Goal: Task Accomplishment & Management: Complete application form

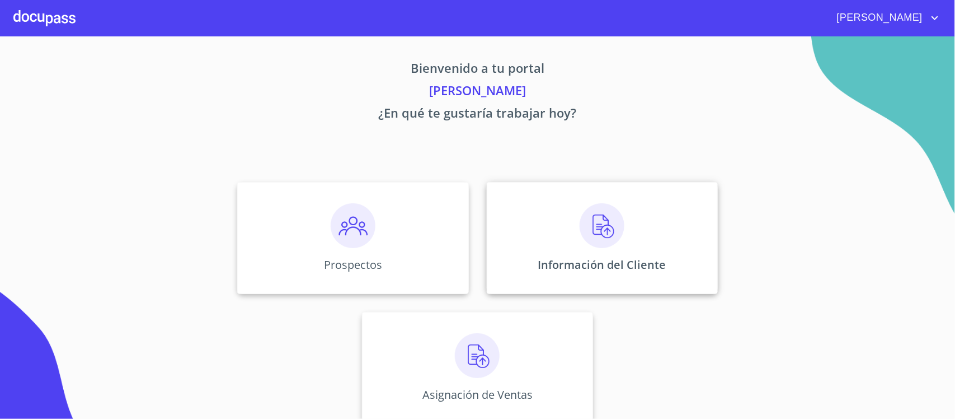
click at [595, 228] on img at bounding box center [602, 225] width 45 height 45
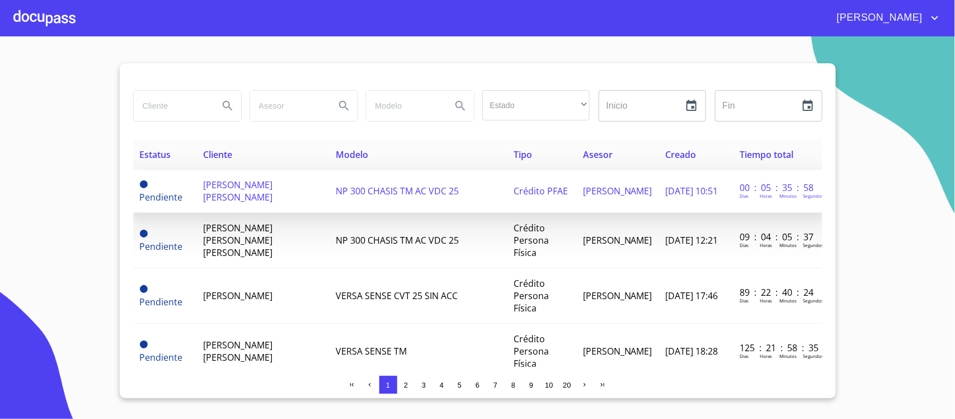
click at [242, 186] on span "[PERSON_NAME] [PERSON_NAME]" at bounding box center [238, 191] width 69 height 25
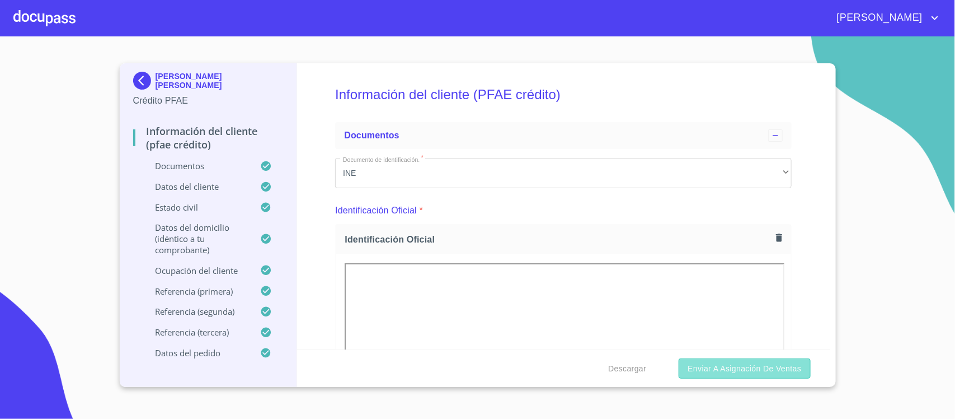
click at [742, 368] on span "Enviar a Asignación de Ventas" at bounding box center [745, 369] width 114 height 14
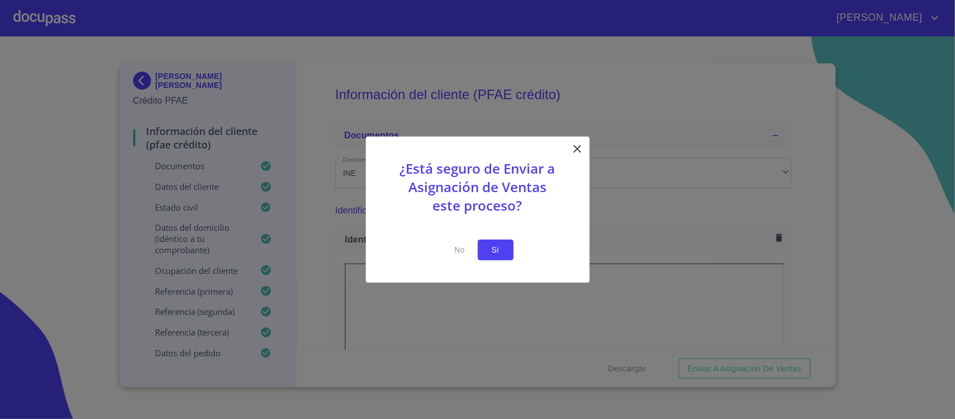
click at [491, 249] on span "Si" at bounding box center [496, 250] width 18 height 14
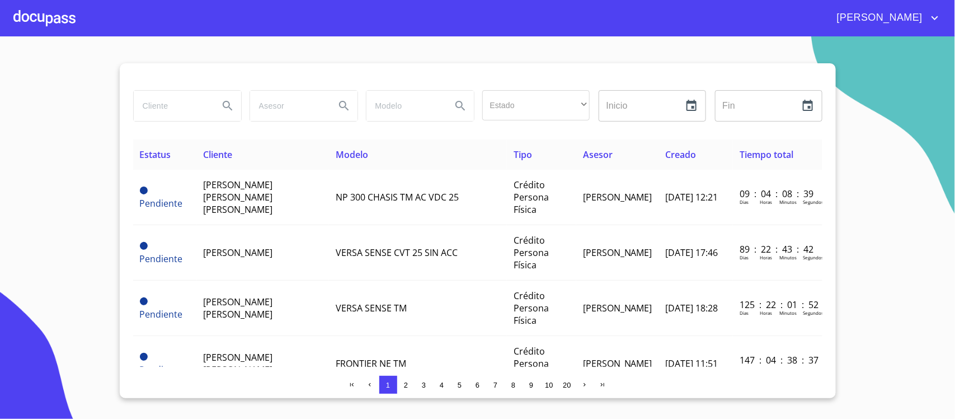
click at [890, 15] on span "[PERSON_NAME]" at bounding box center [879, 18] width 100 height 18
click at [921, 23] on li "Salir" at bounding box center [924, 23] width 36 height 20
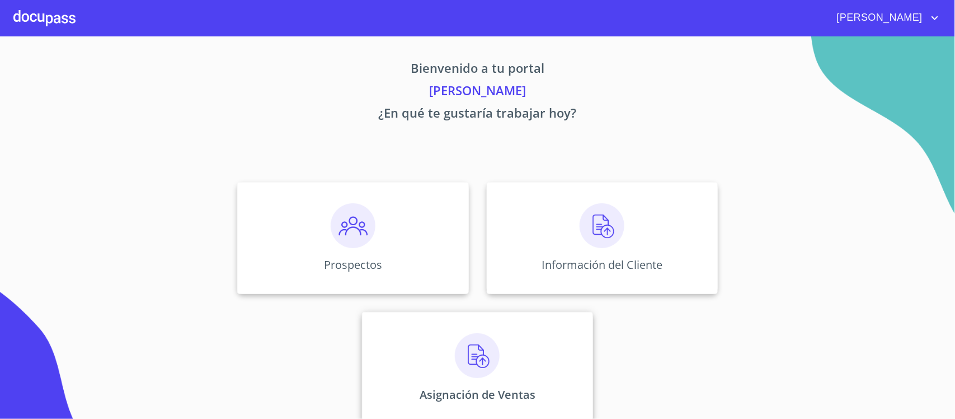
click at [465, 357] on img at bounding box center [477, 355] width 45 height 45
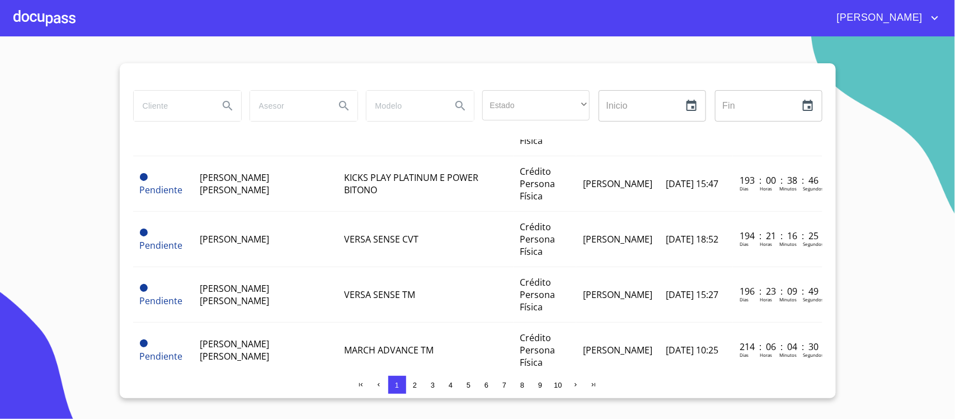
scroll to position [1095, 0]
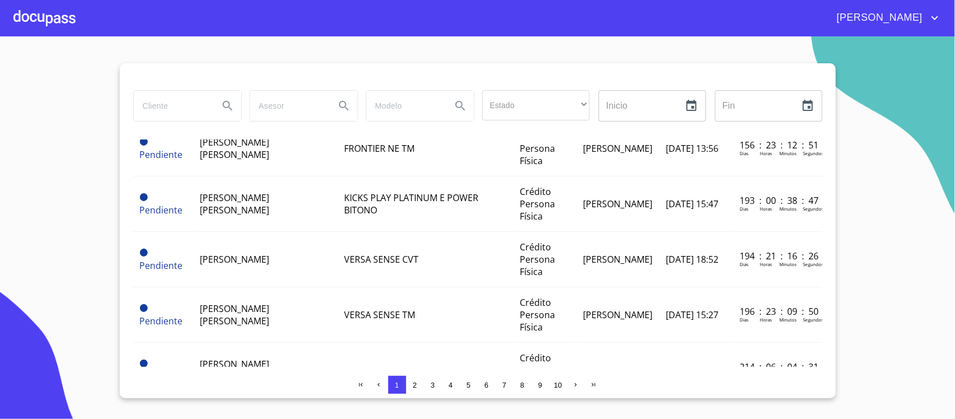
click at [448, 385] on span "4" at bounding box center [451, 384] width 9 height 9
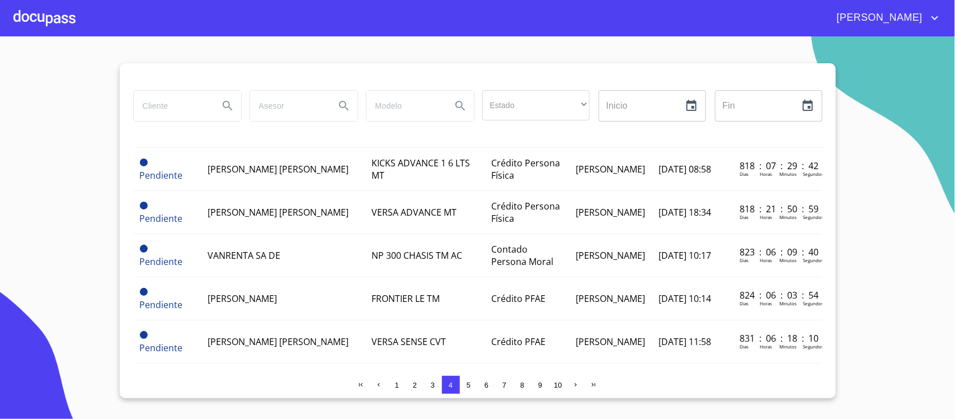
scroll to position [87, 0]
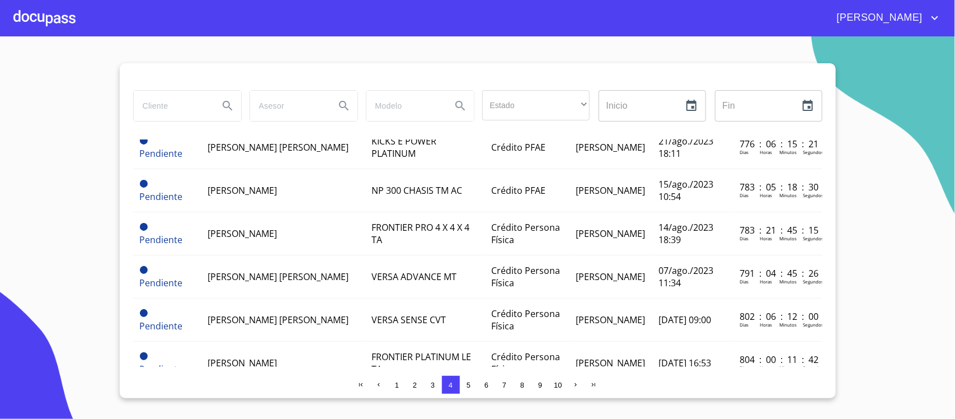
click at [26, 18] on div at bounding box center [44, 18] width 62 height 36
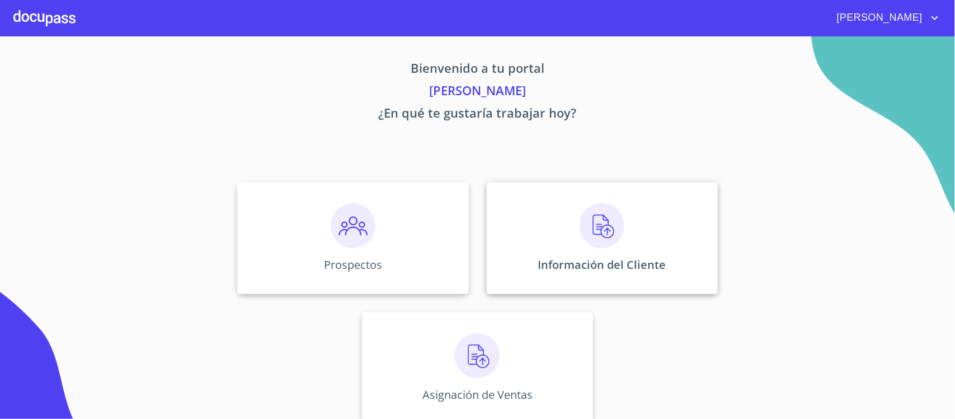
click at [589, 230] on img at bounding box center [602, 225] width 45 height 45
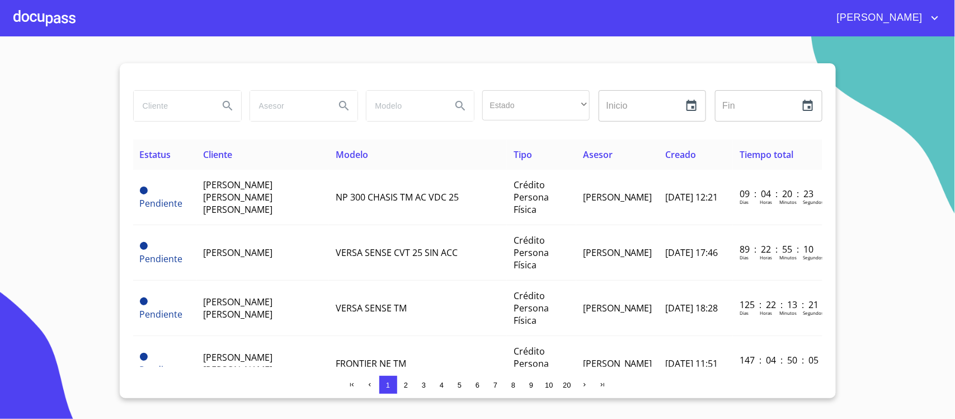
click at [23, 12] on div at bounding box center [44, 18] width 62 height 36
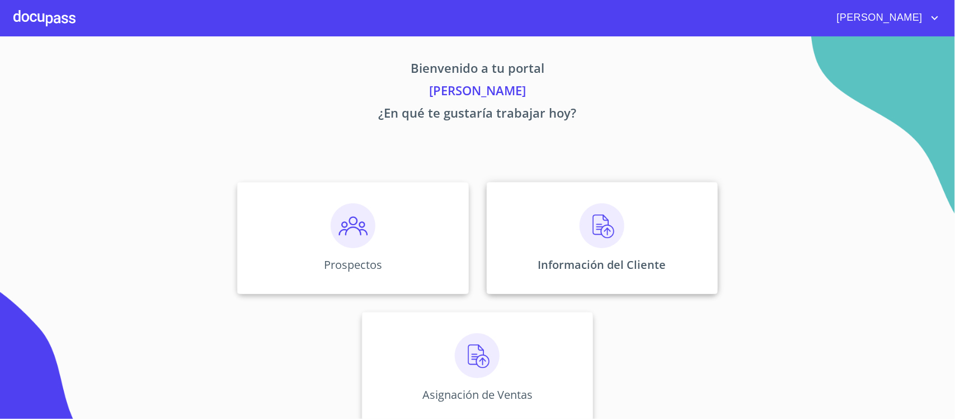
click at [589, 227] on img at bounding box center [602, 225] width 45 height 45
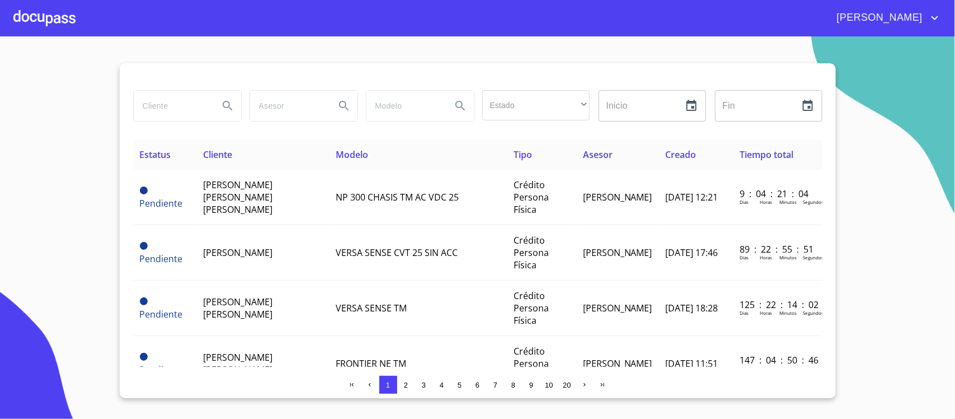
click at [161, 107] on input "search" at bounding box center [172, 106] width 76 height 30
type input "xcan"
click at [227, 110] on icon "Search" at bounding box center [227, 105] width 13 height 13
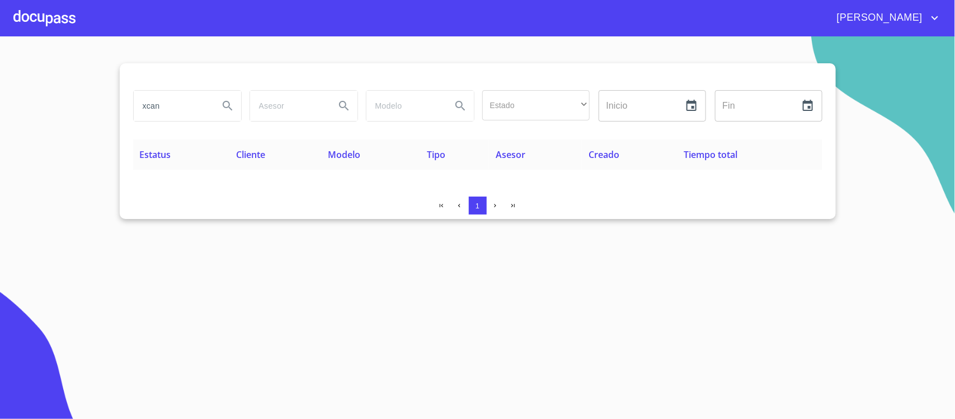
click at [24, 14] on div at bounding box center [44, 18] width 62 height 36
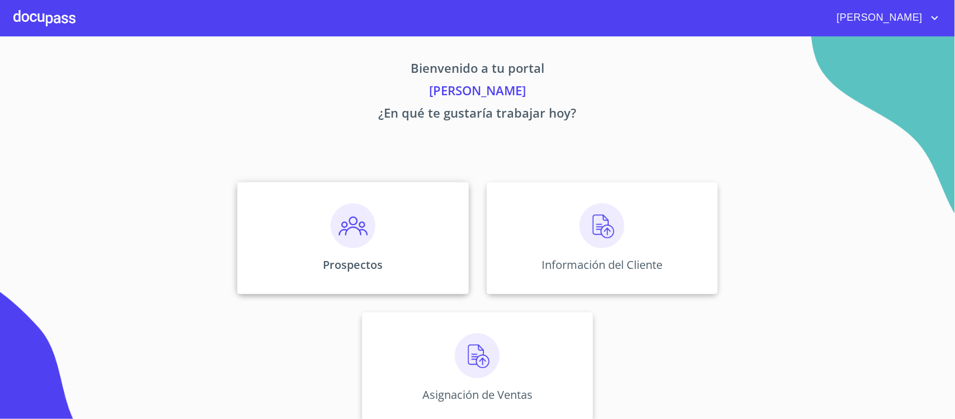
click at [354, 231] on img at bounding box center [353, 225] width 45 height 45
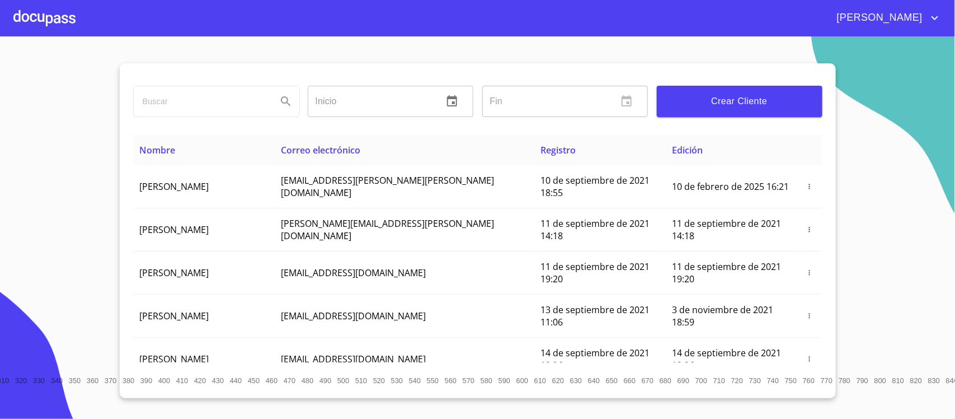
click at [196, 106] on input "search" at bounding box center [201, 101] width 134 height 30
click at [284, 101] on icon "Search" at bounding box center [285, 101] width 13 height 13
click at [238, 105] on input "search" at bounding box center [201, 101] width 134 height 30
type input "xcan"
click at [287, 96] on icon "Search" at bounding box center [285, 101] width 13 height 13
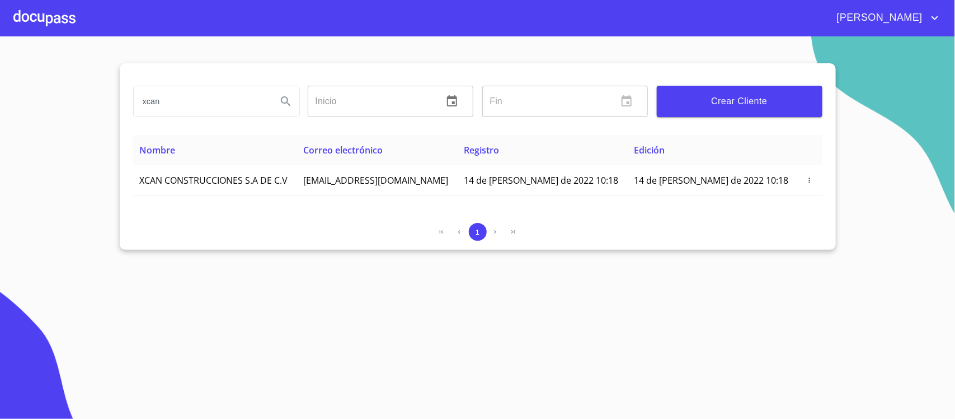
click at [21, 12] on div at bounding box center [44, 18] width 62 height 36
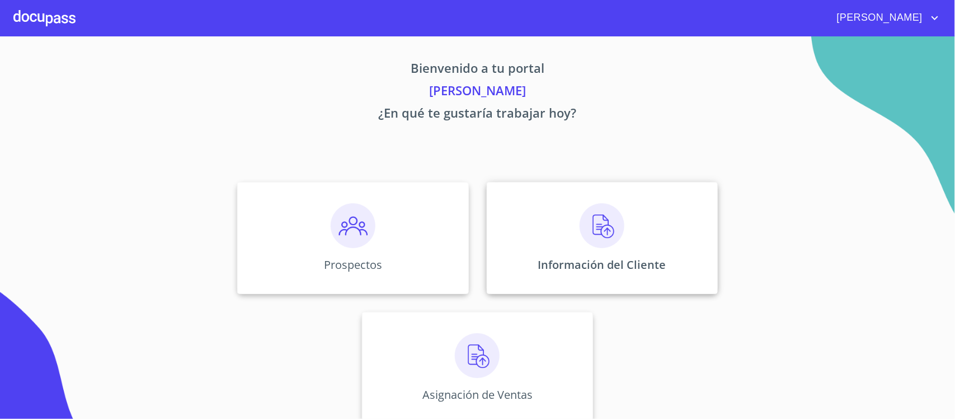
click at [571, 214] on div "Información del Cliente" at bounding box center [602, 238] width 231 height 112
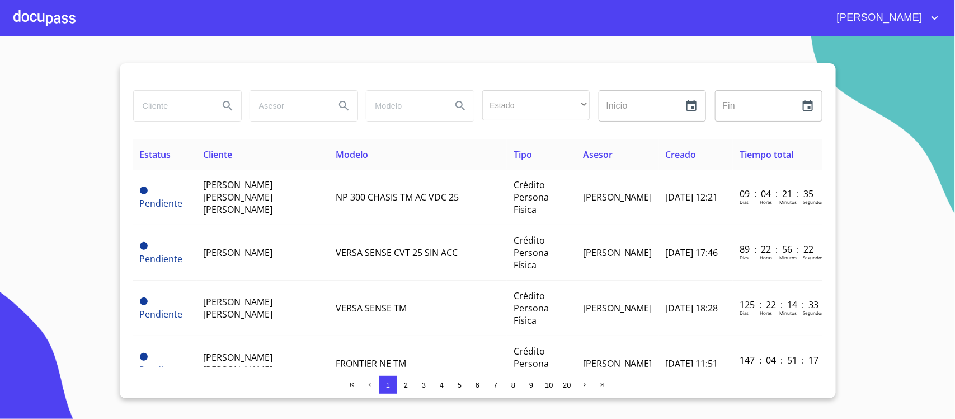
click at [185, 107] on input "search" at bounding box center [172, 106] width 76 height 30
click at [225, 102] on icon "Search" at bounding box center [227, 105] width 13 height 13
click at [191, 102] on input "search" at bounding box center [172, 106] width 76 height 30
type input "xcan"
click at [226, 102] on icon "Search" at bounding box center [228, 106] width 10 height 10
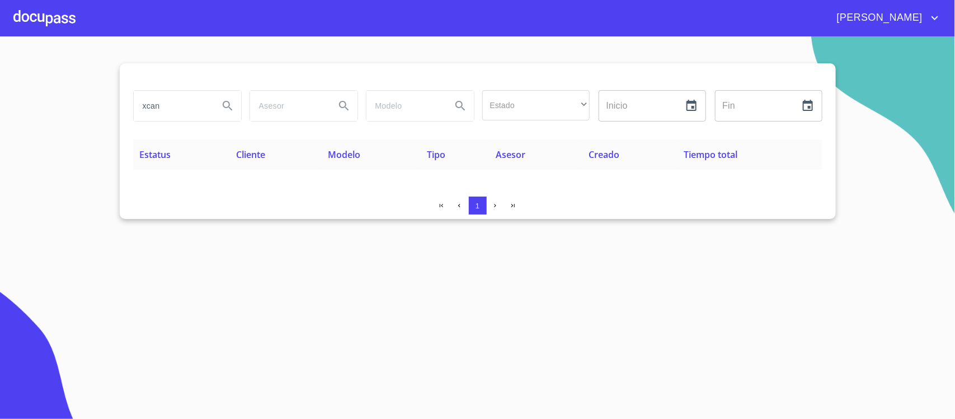
click at [18, 13] on div at bounding box center [44, 18] width 62 height 36
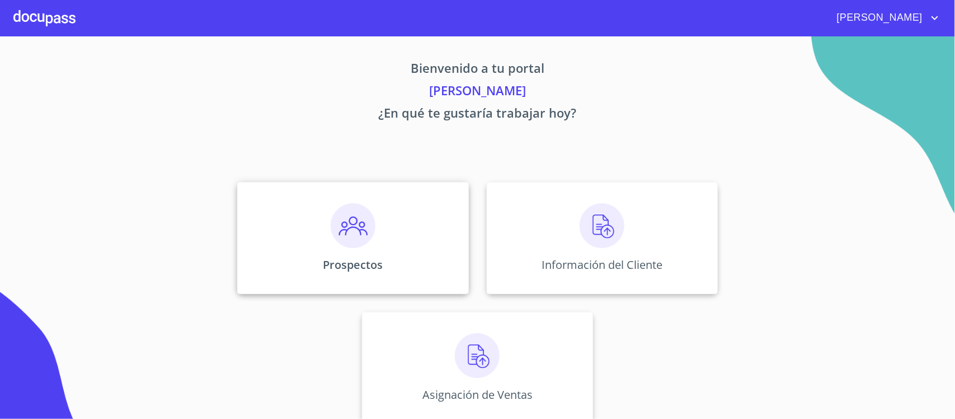
click at [348, 235] on img at bounding box center [353, 225] width 45 height 45
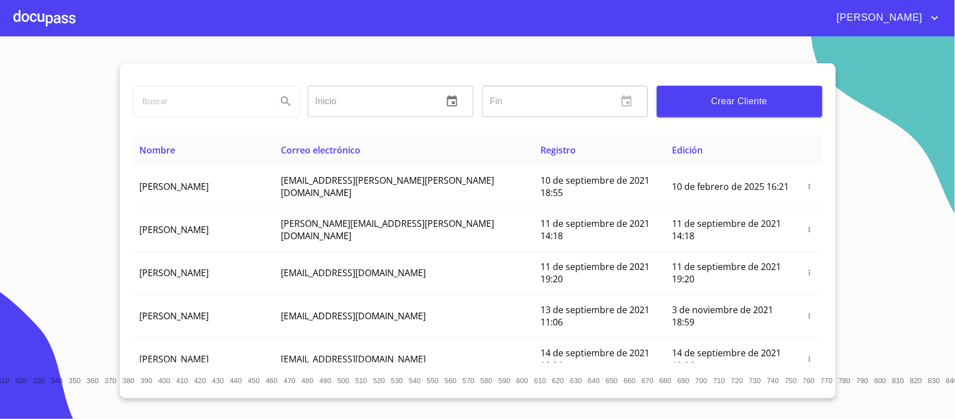
click at [182, 106] on input "search" at bounding box center [201, 101] width 134 height 30
type input "xcan"
click at [279, 105] on icon "Search" at bounding box center [285, 101] width 13 height 13
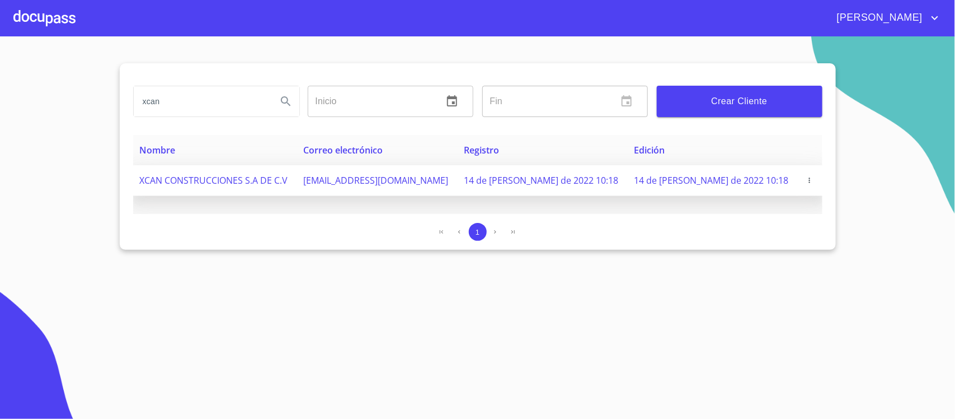
click at [807, 180] on icon "button" at bounding box center [810, 180] width 8 height 8
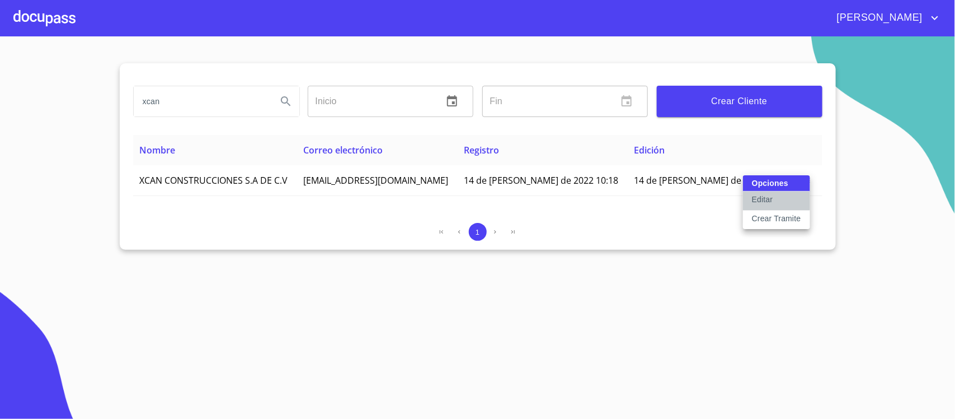
click at [766, 197] on p "Editar" at bounding box center [762, 199] width 21 height 11
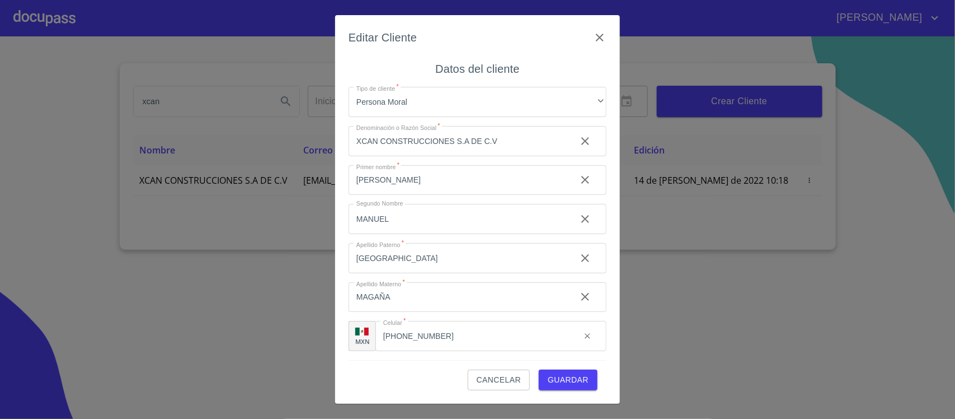
click at [503, 377] on span "Cancelar" at bounding box center [499, 380] width 44 height 14
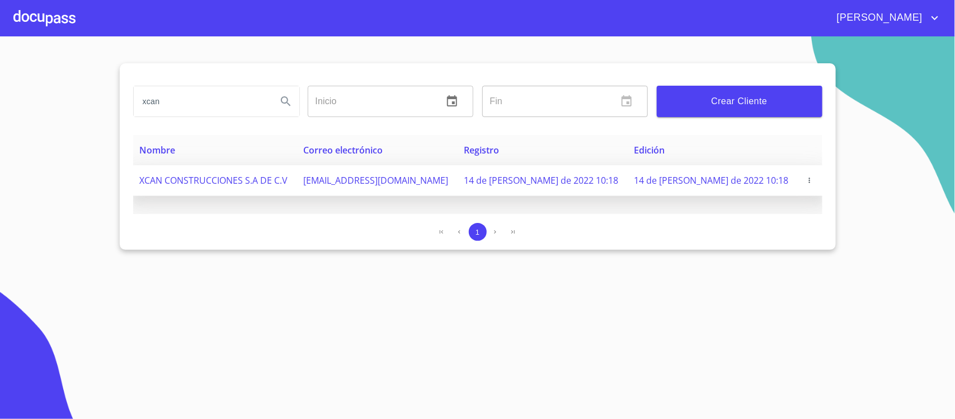
click at [806, 180] on icon "button" at bounding box center [810, 180] width 8 height 8
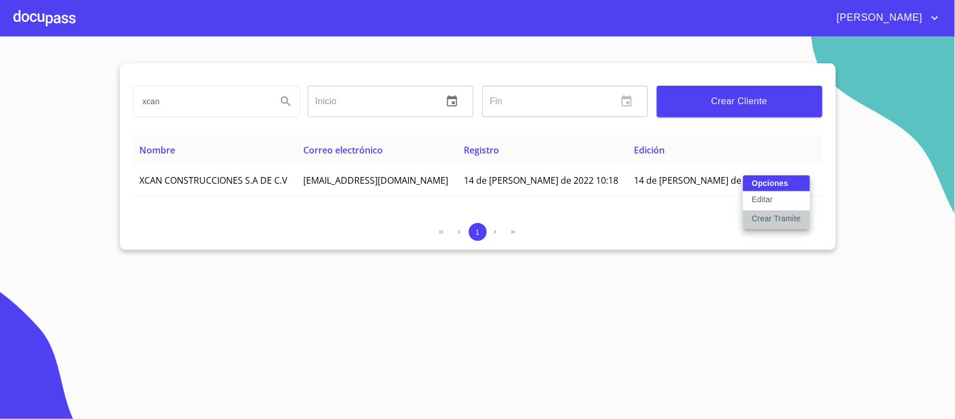
click at [781, 217] on p "Crear Tramite" at bounding box center [776, 218] width 49 height 11
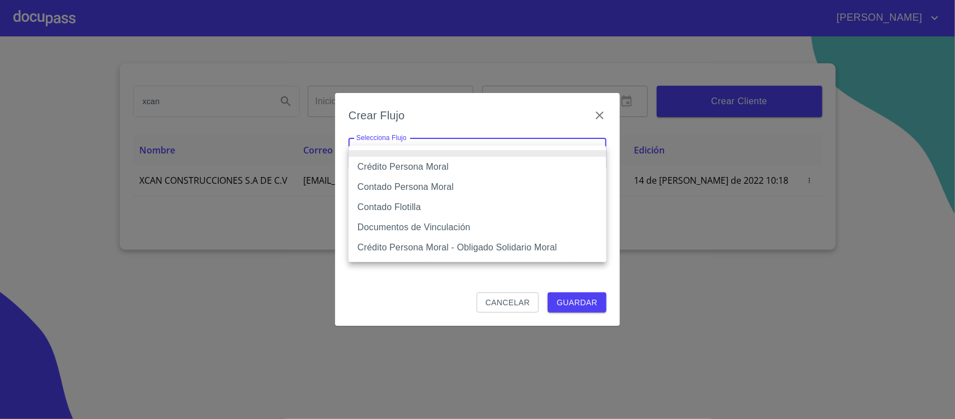
click at [533, 155] on body "[PERSON_NAME] Inicio ​ Fin ​ Crear Cliente Nombre Correo electrónico Registro E…" at bounding box center [477, 209] width 955 height 419
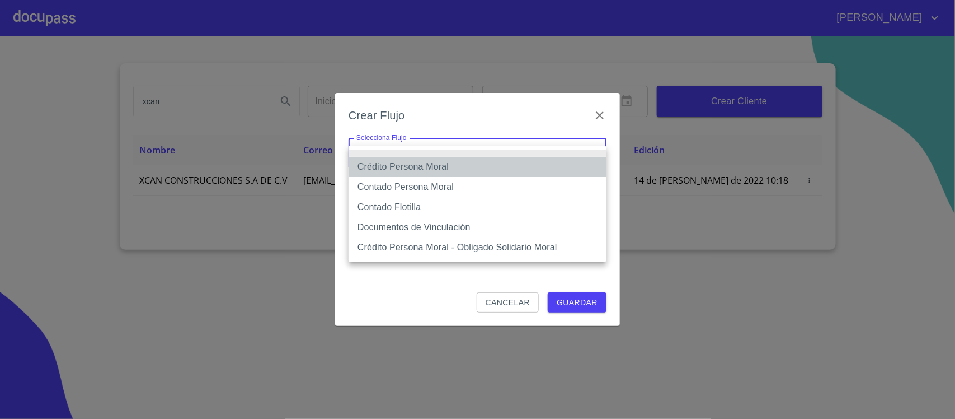
click at [404, 162] on li "Crédito Persona Moral" at bounding box center [478, 167] width 258 height 20
type input "614ae8207e49d67341f8d0cd"
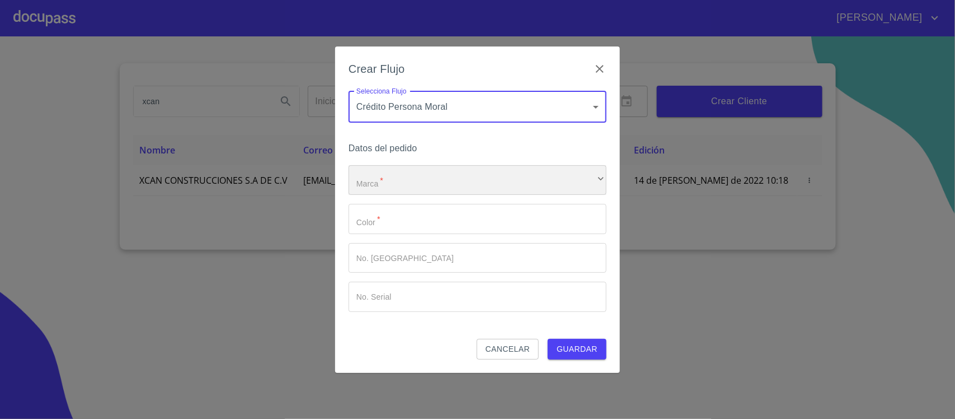
click at [396, 179] on div "​" at bounding box center [478, 180] width 258 height 30
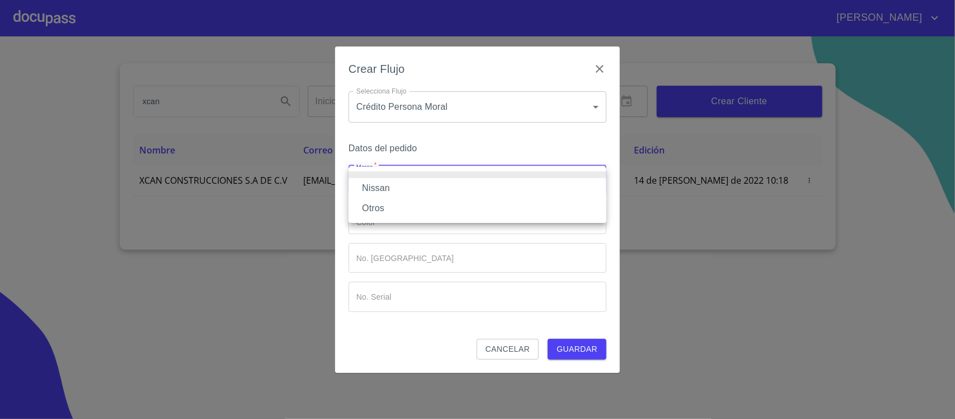
click at [389, 185] on li "Nissan" at bounding box center [478, 188] width 258 height 20
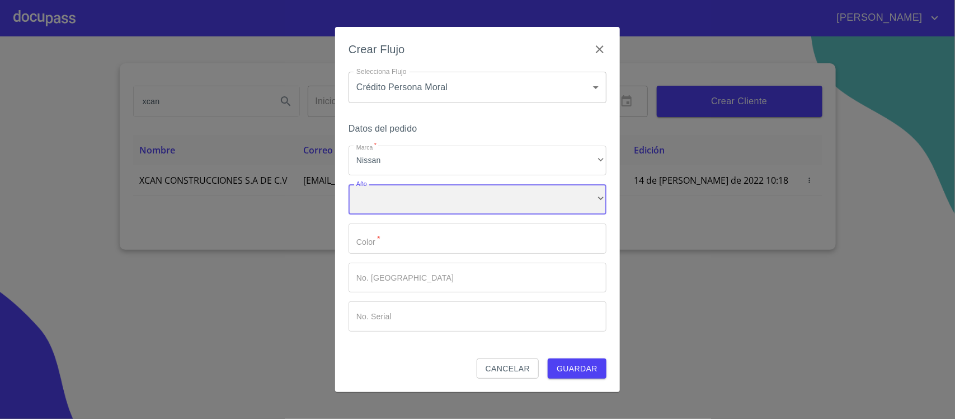
click at [387, 200] on div "​" at bounding box center [478, 199] width 258 height 30
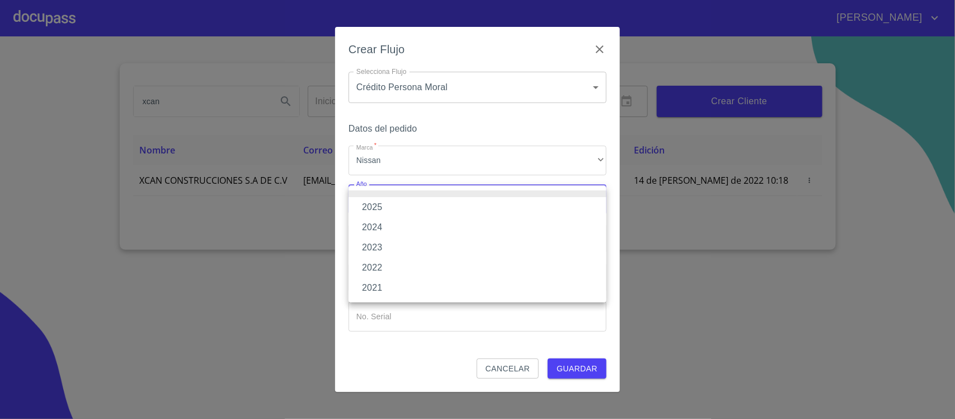
click at [384, 205] on li "2025" at bounding box center [478, 207] width 258 height 20
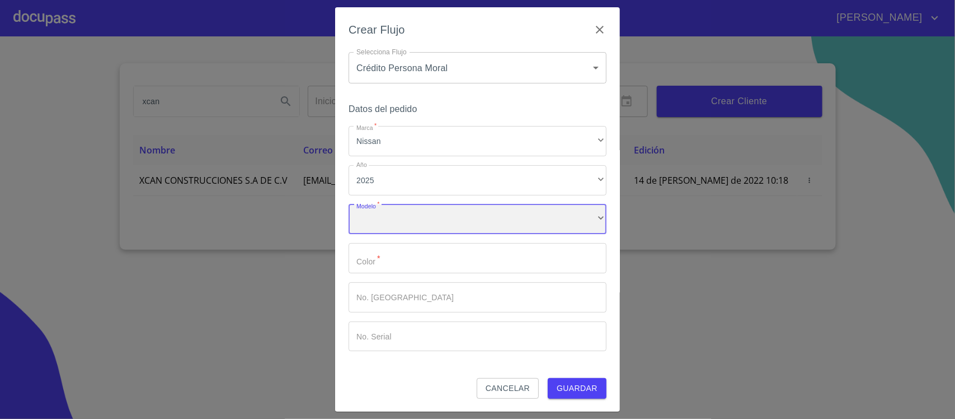
click at [395, 220] on div "​" at bounding box center [478, 219] width 258 height 30
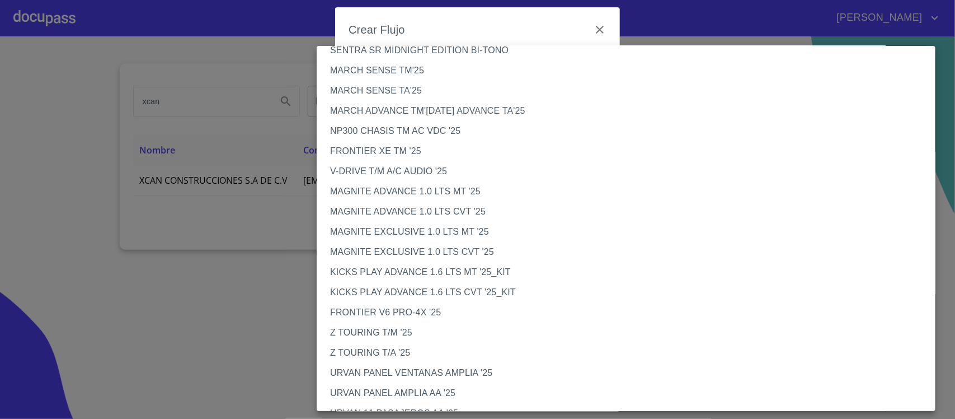
scroll to position [70, 0]
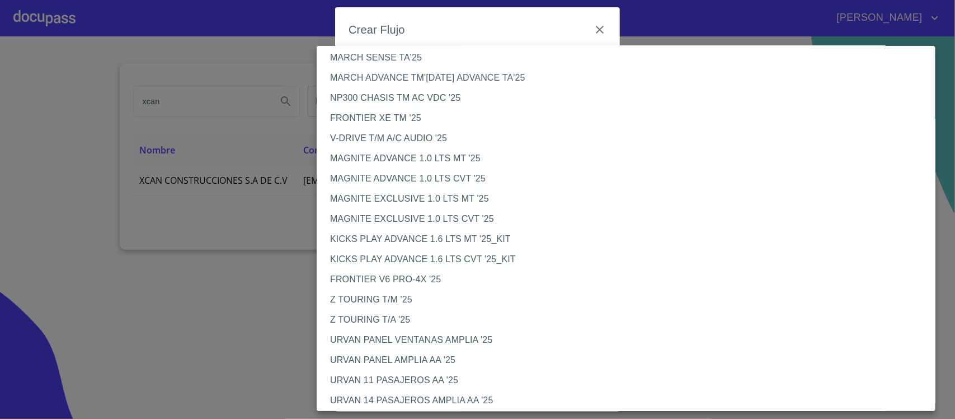
click at [401, 94] on li "NP300 CHASIS TM AC VDC '25" at bounding box center [632, 98] width 630 height 20
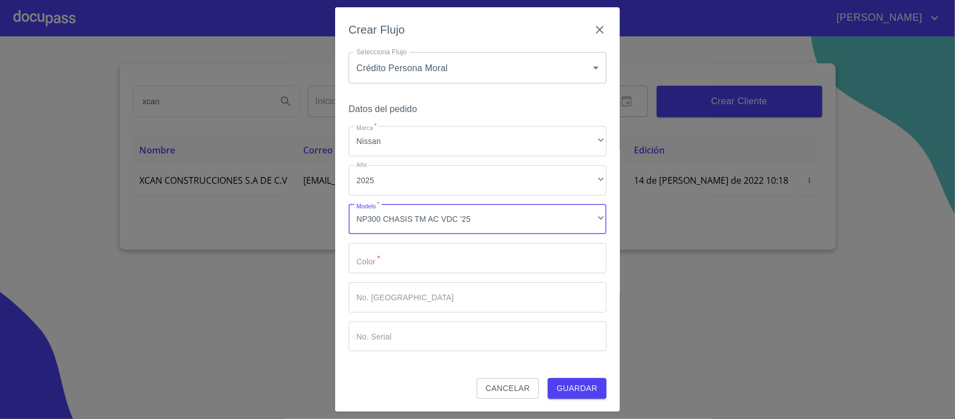
click at [416, 257] on input "Marca   *" at bounding box center [478, 258] width 258 height 30
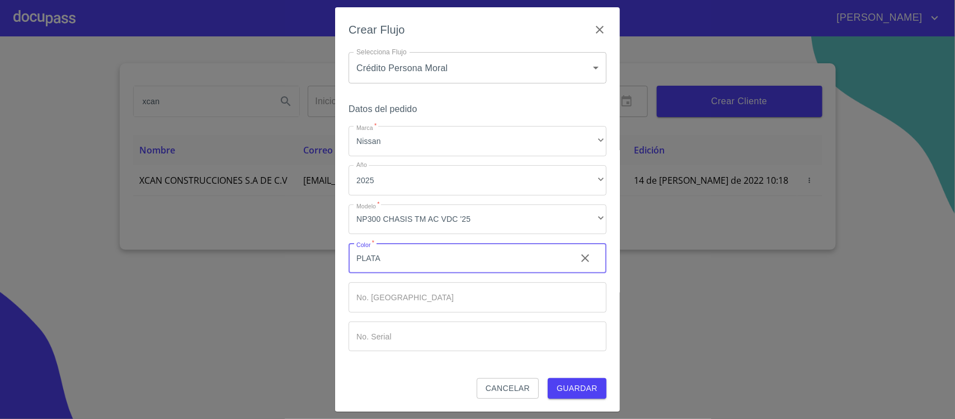
type input "PLATA"
click at [415, 299] on input "Marca   *" at bounding box center [478, 297] width 258 height 30
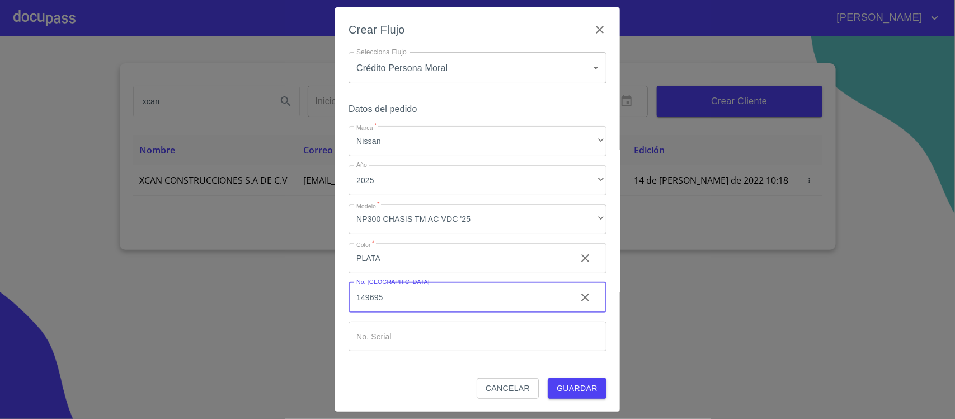
type input "149695"
click at [580, 390] on span "Guardar" at bounding box center [577, 388] width 41 height 14
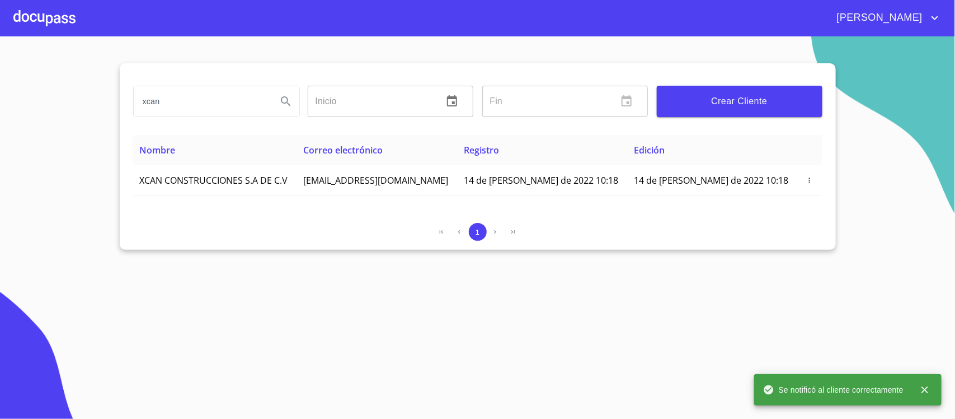
click at [24, 10] on div at bounding box center [44, 18] width 62 height 36
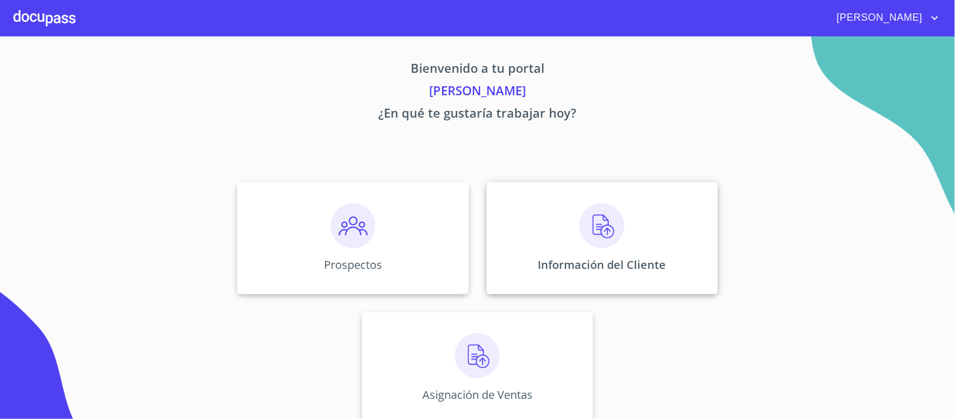
click at [597, 216] on img at bounding box center [602, 225] width 45 height 45
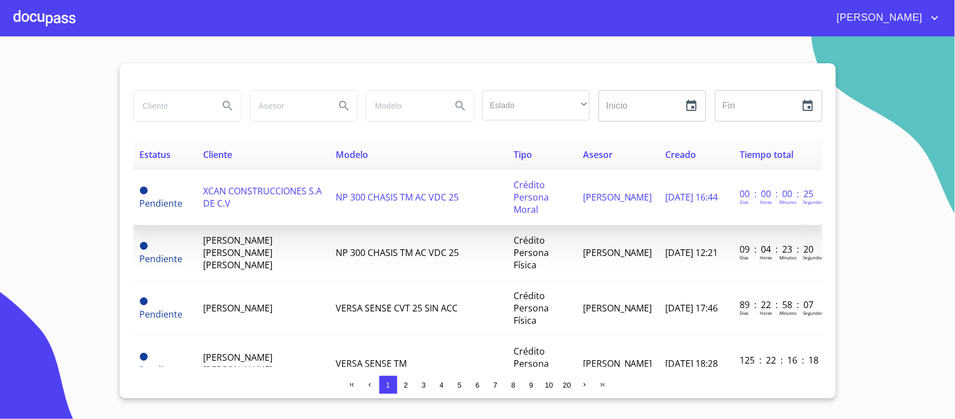
click at [292, 200] on td "XCAN CONSTRUCCIONES S.A DE C.V" at bounding box center [263, 197] width 132 height 55
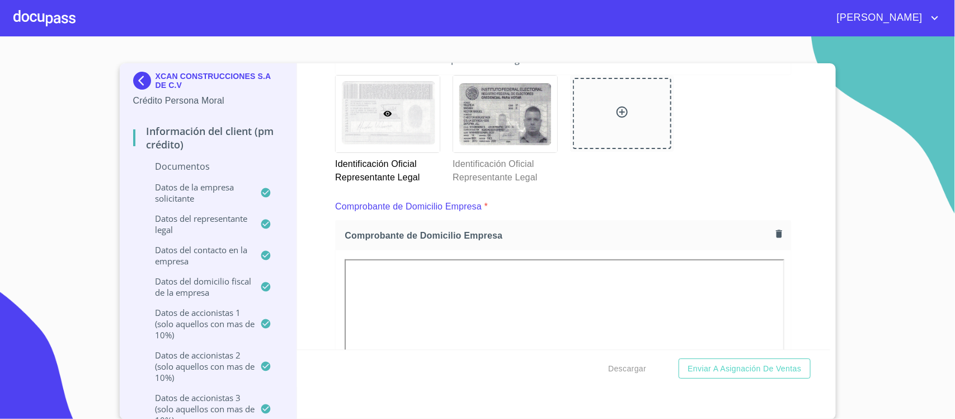
scroll to position [70, 0]
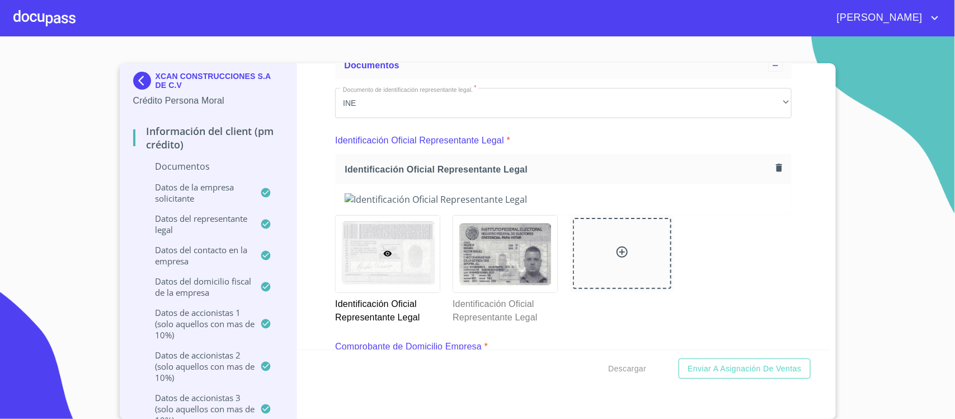
click at [774, 165] on icon "button" at bounding box center [779, 167] width 11 height 11
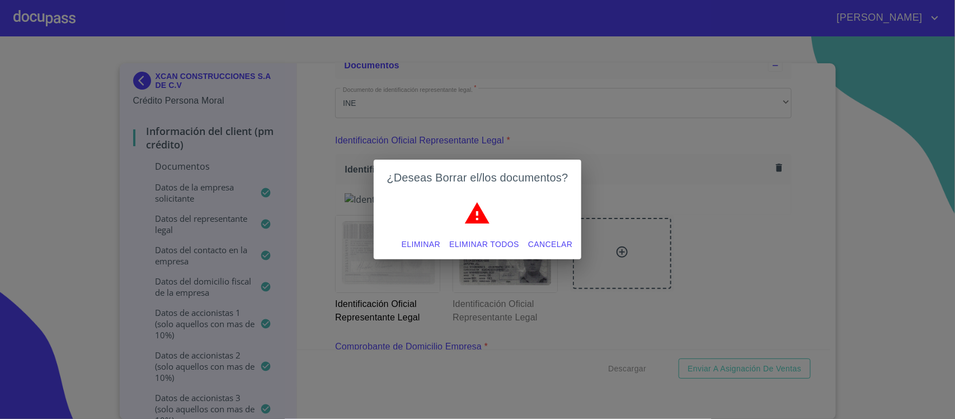
click at [498, 245] on span "Eliminar todos" at bounding box center [484, 244] width 70 height 14
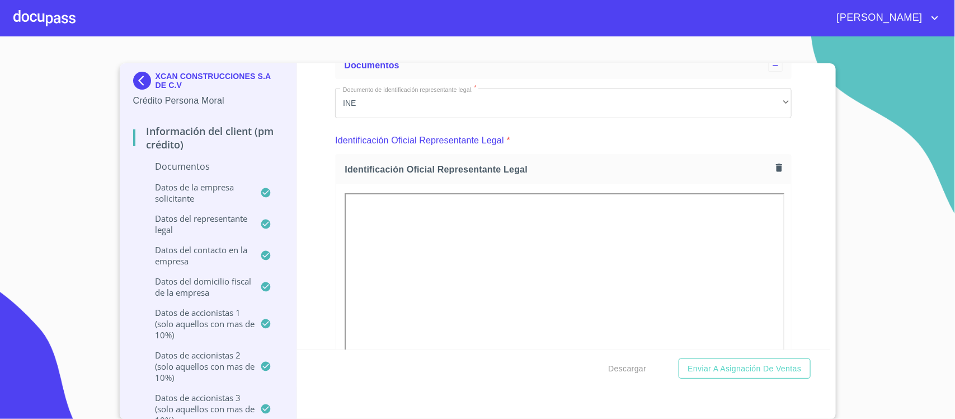
click at [799, 161] on div "Información del Client (PM crédito) Documentos Documento de identificación repr…" at bounding box center [563, 206] width 533 height 286
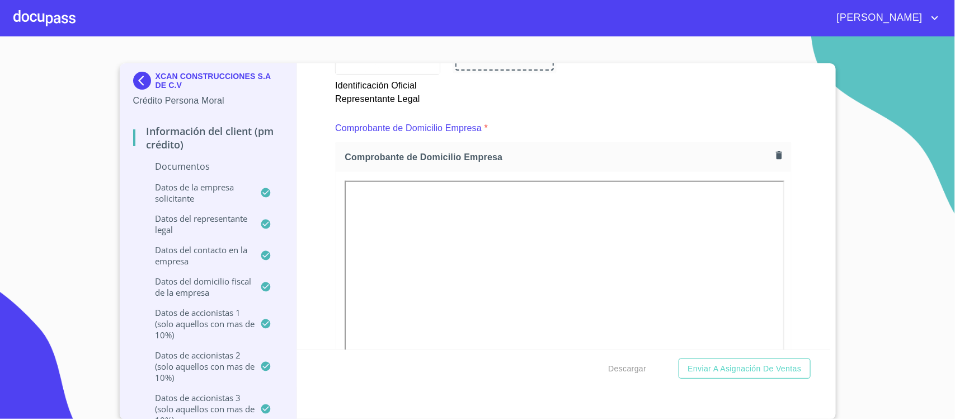
scroll to position [630, 0]
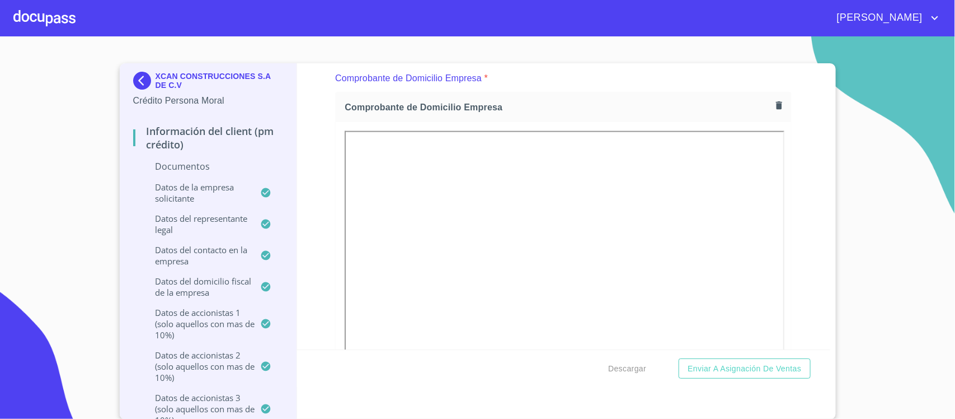
click at [776, 101] on icon "button" at bounding box center [779, 105] width 6 height 8
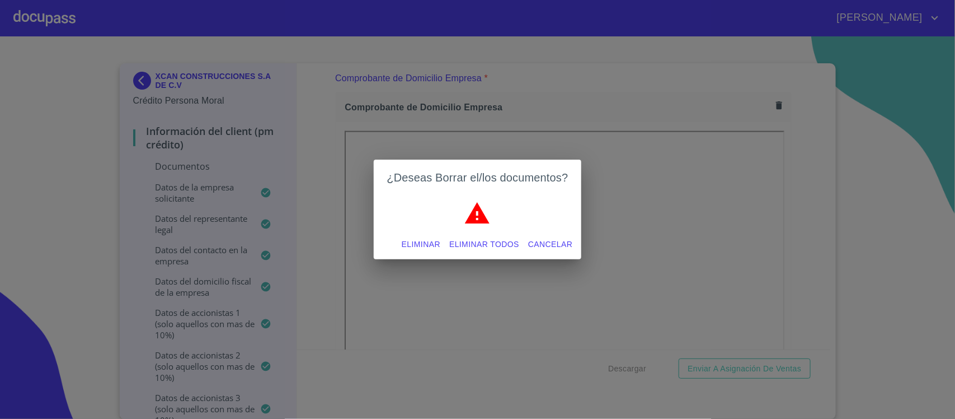
click at [479, 245] on span "Eliminar todos" at bounding box center [484, 244] width 70 height 14
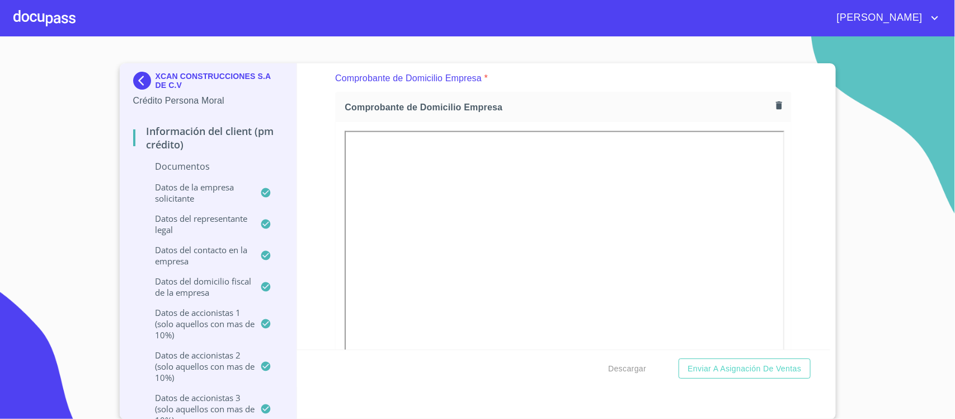
click at [790, 163] on div "Información del Client (PM crédito) Documentos Documento de identificación repr…" at bounding box center [563, 206] width 533 height 286
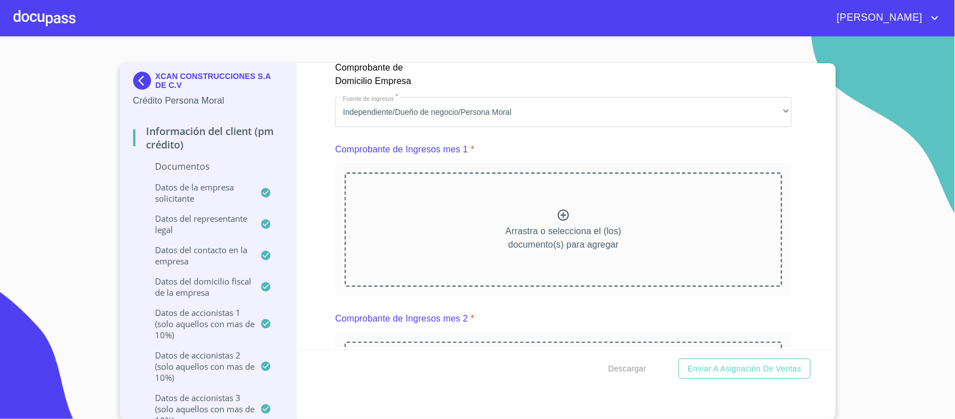
scroll to position [1119, 0]
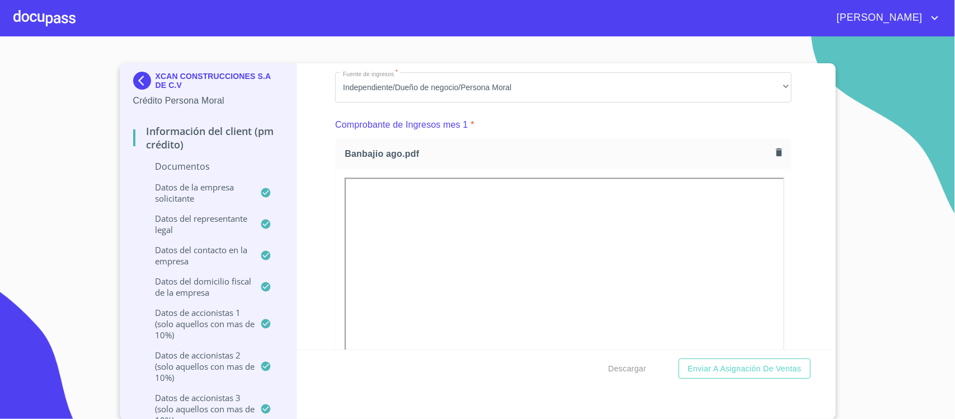
click at [793, 206] on div "Información del Client (PM crédito) Documentos Documento de identificación repr…" at bounding box center [563, 206] width 533 height 286
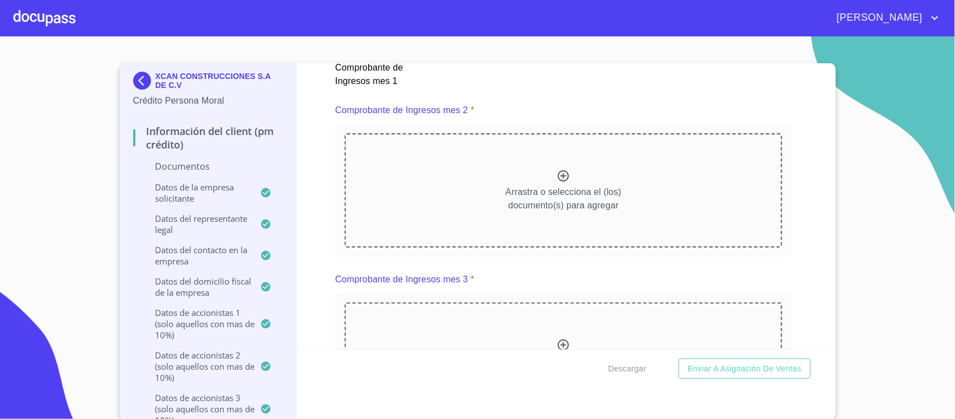
scroll to position [1609, 0]
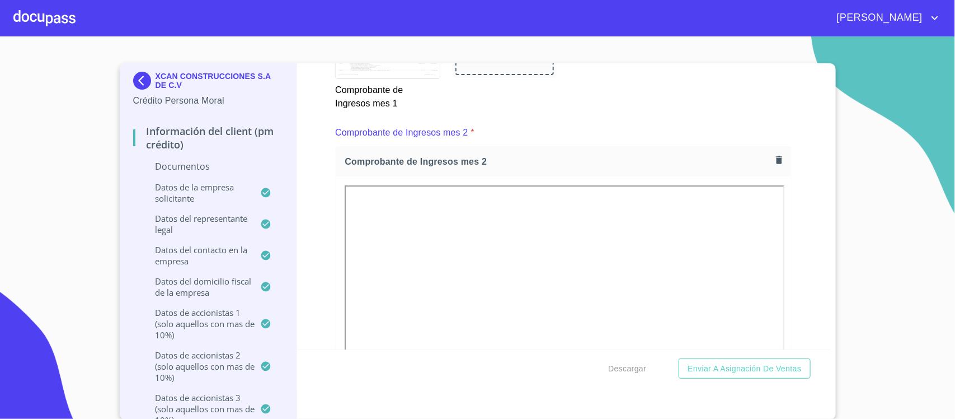
click at [800, 199] on div "Información del Client (PM crédito) Documentos Documento de identificación repr…" at bounding box center [563, 206] width 533 height 286
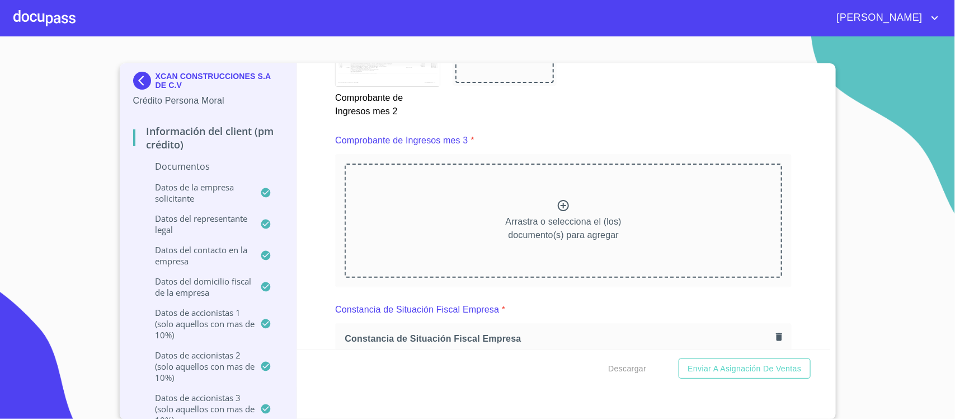
scroll to position [2169, 0]
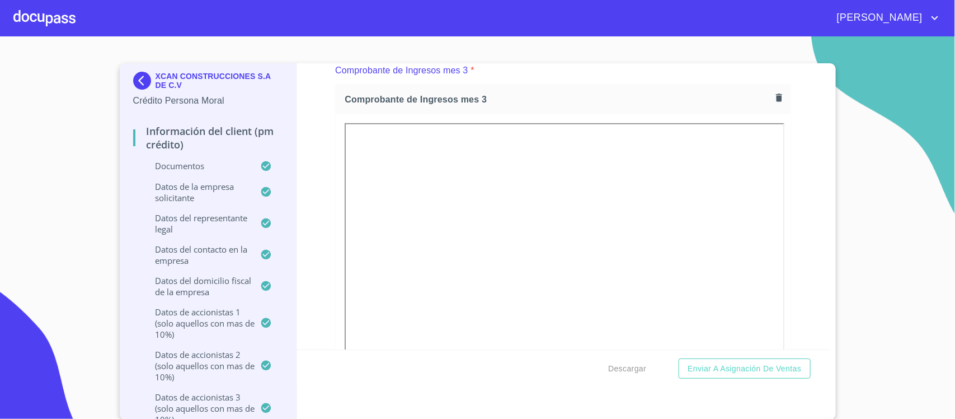
click at [798, 215] on div "Información del Client (PM crédito) Documentos Documento de identificación repr…" at bounding box center [563, 206] width 533 height 286
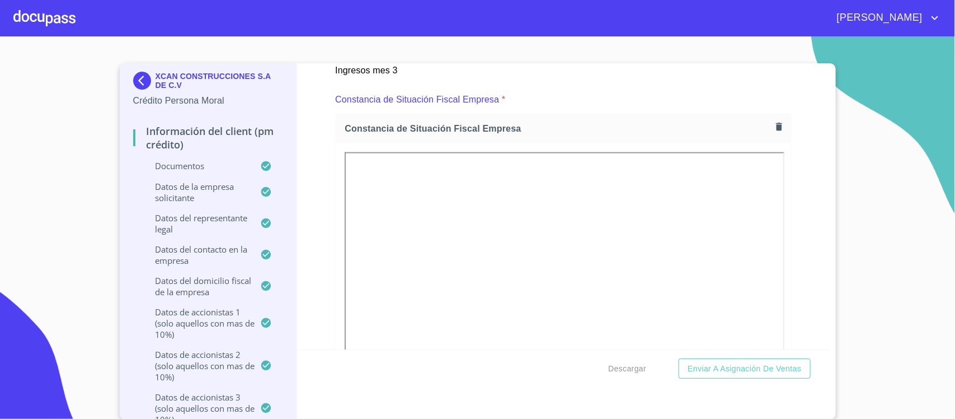
scroll to position [2659, 0]
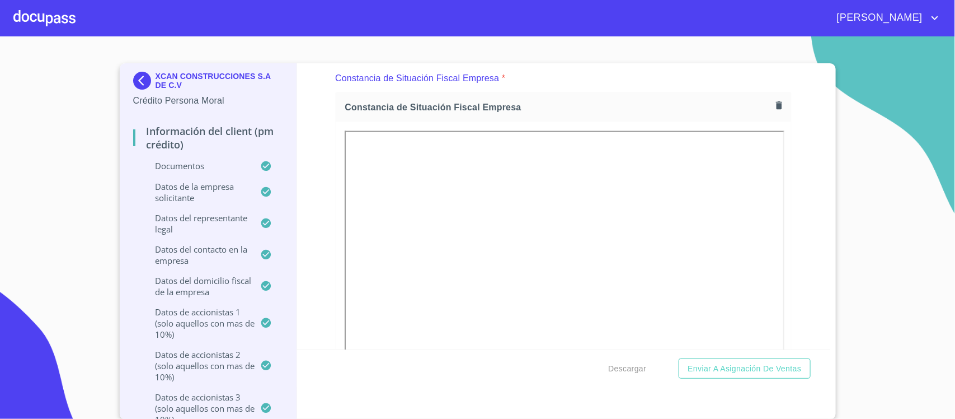
click at [776, 104] on icon "button" at bounding box center [779, 105] width 6 height 8
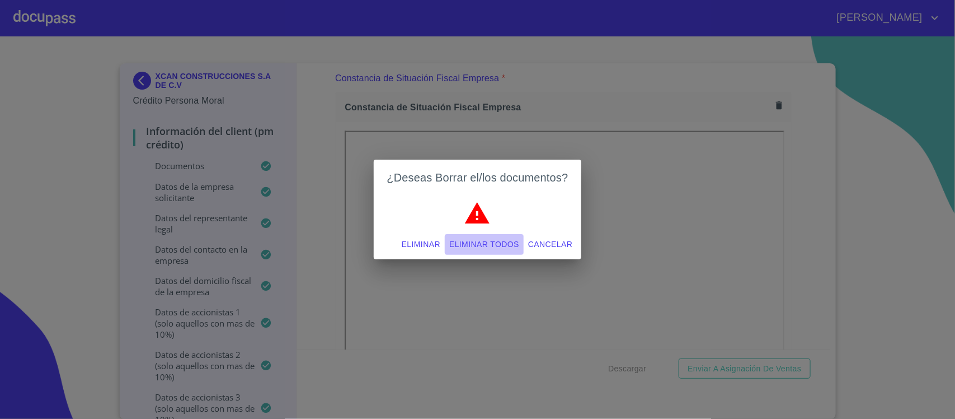
click at [469, 243] on span "Eliminar todos" at bounding box center [484, 244] width 70 height 14
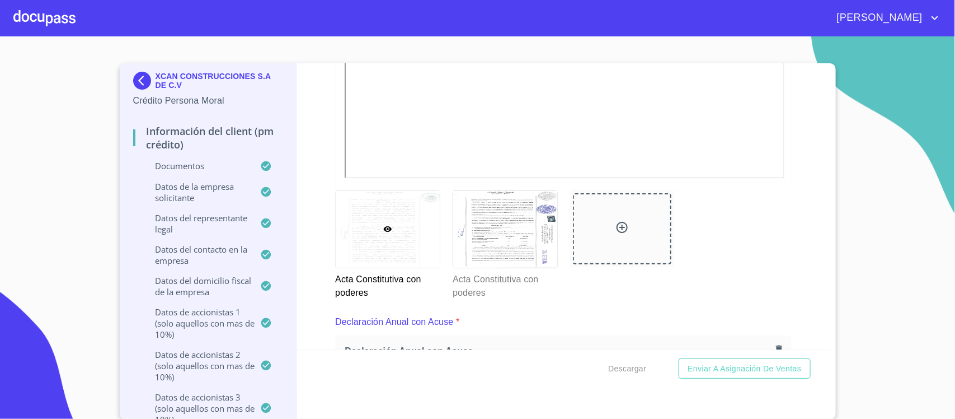
scroll to position [3358, 0]
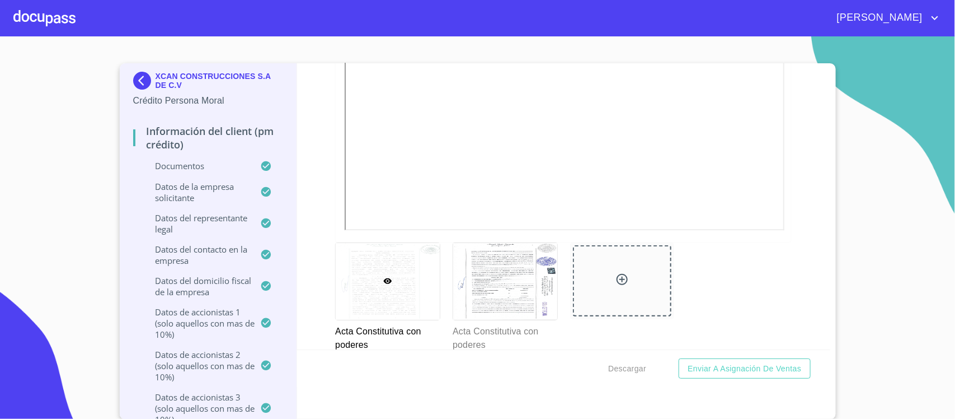
click at [617, 277] on icon at bounding box center [622, 279] width 11 height 11
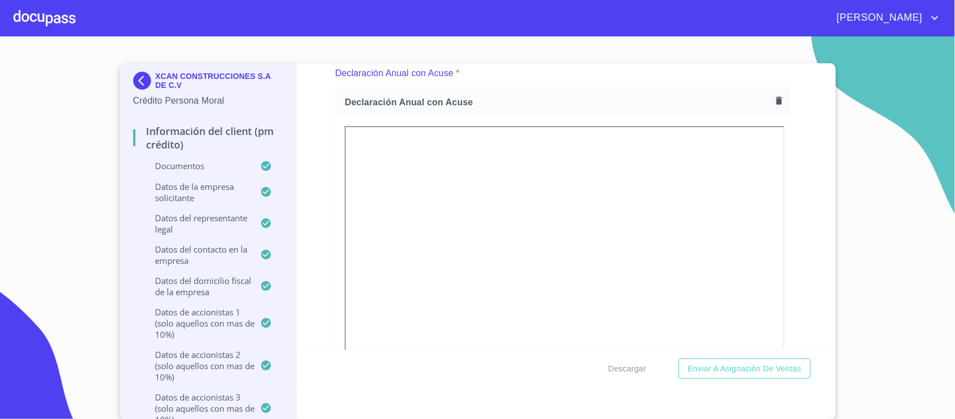
scroll to position [3638, 0]
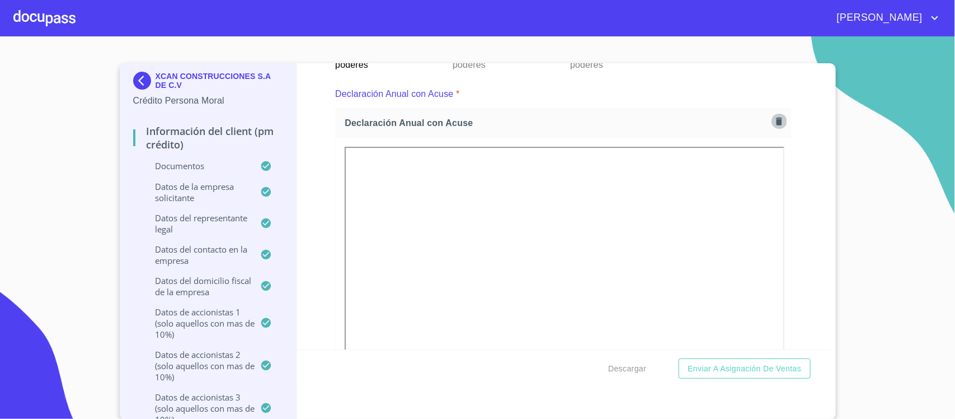
click at [776, 117] on icon "button" at bounding box center [779, 121] width 6 height 8
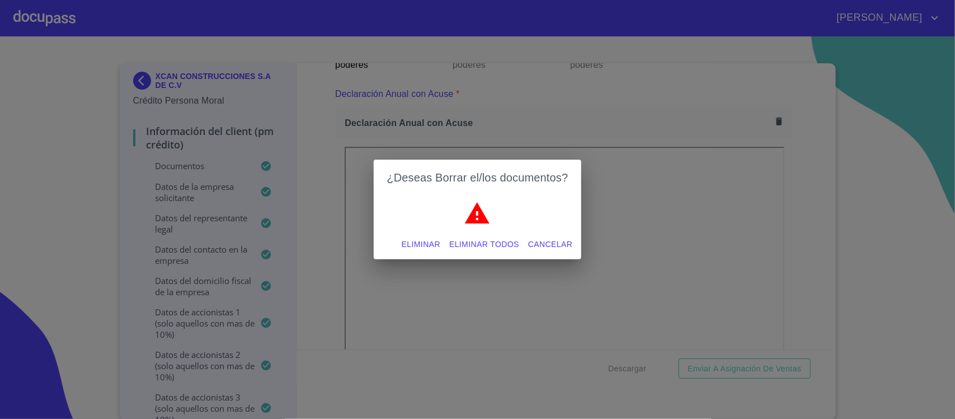
click at [468, 243] on span "Eliminar todos" at bounding box center [484, 244] width 70 height 14
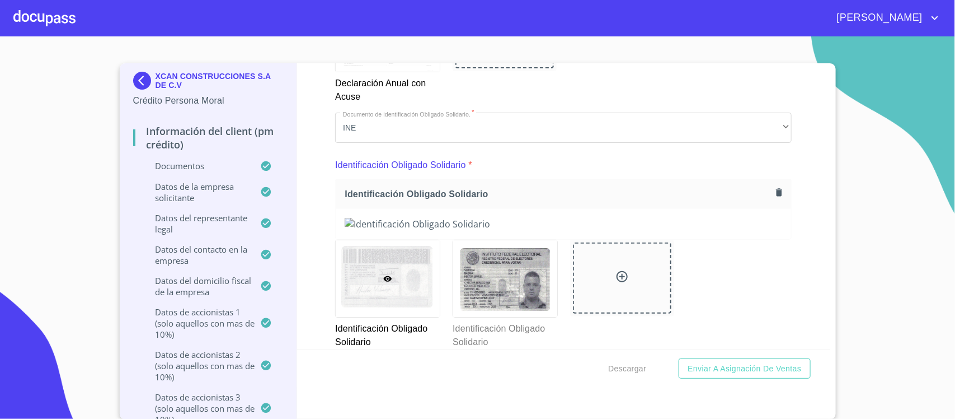
scroll to position [4128, 0]
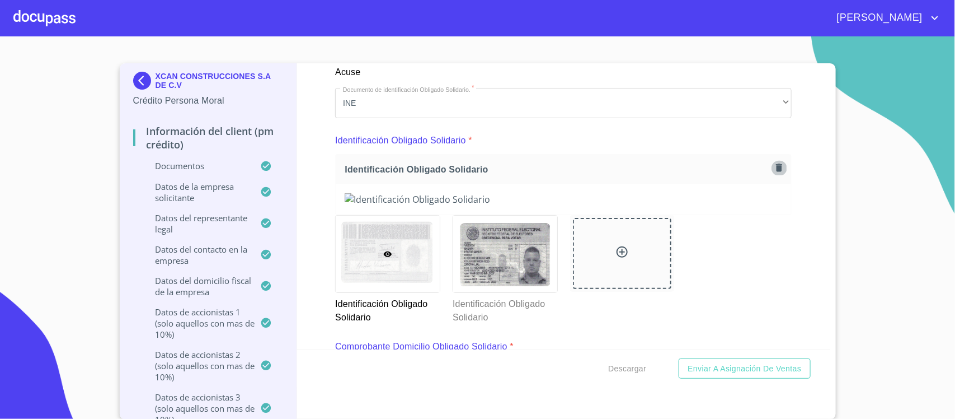
click at [776, 168] on icon "button" at bounding box center [779, 168] width 6 height 8
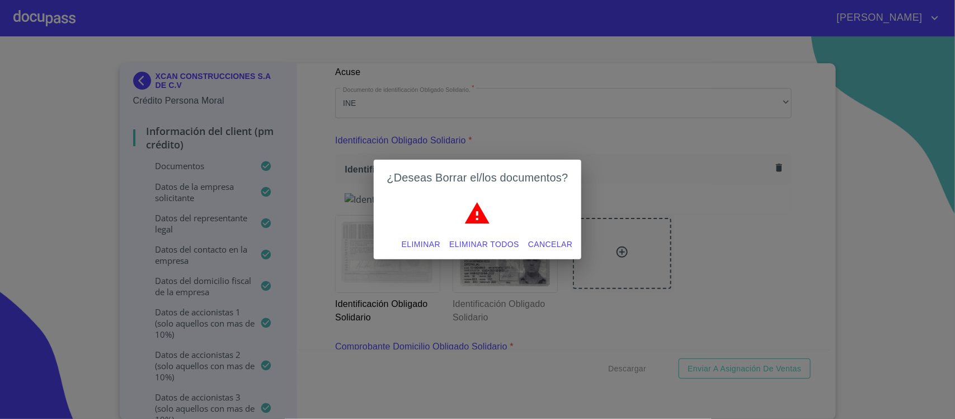
click at [489, 238] on span "Eliminar todos" at bounding box center [484, 244] width 70 height 14
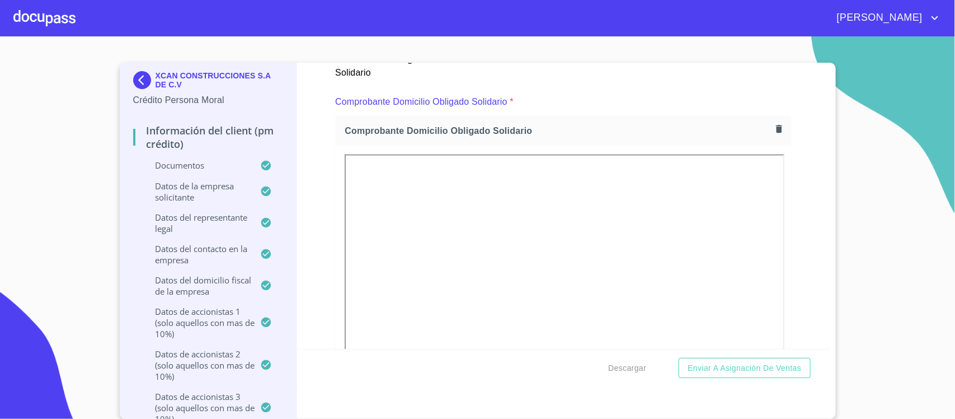
scroll to position [4688, 0]
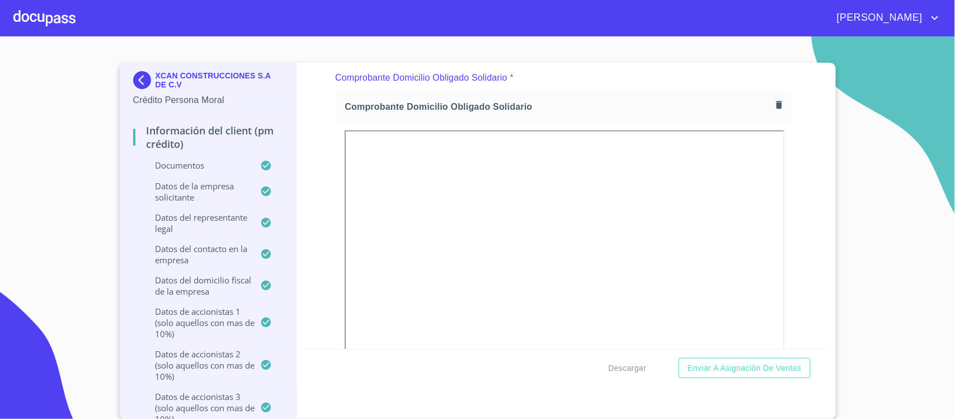
click at [774, 101] on icon "button" at bounding box center [779, 105] width 11 height 11
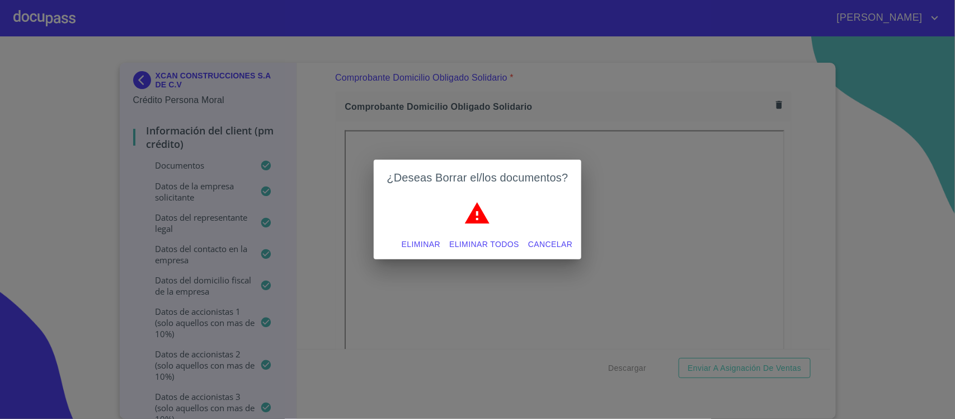
click at [491, 241] on span "Eliminar todos" at bounding box center [484, 244] width 70 height 14
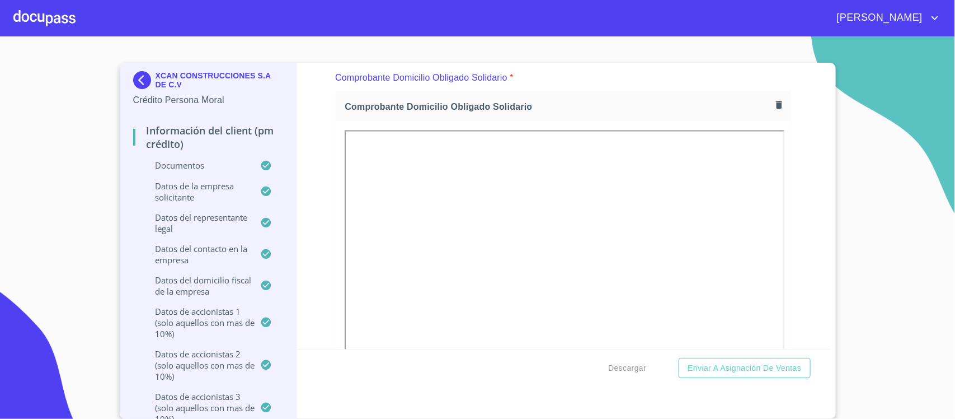
click at [785, 238] on div "Información del Client (PM crédito) Documentos Documento de identificación repr…" at bounding box center [563, 206] width 533 height 286
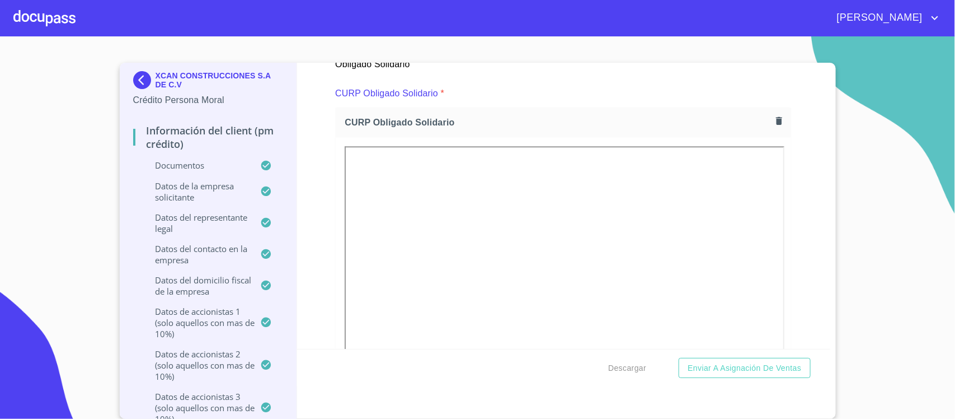
scroll to position [5177, 0]
click at [776, 110] on icon "button" at bounding box center [779, 113] width 6 height 8
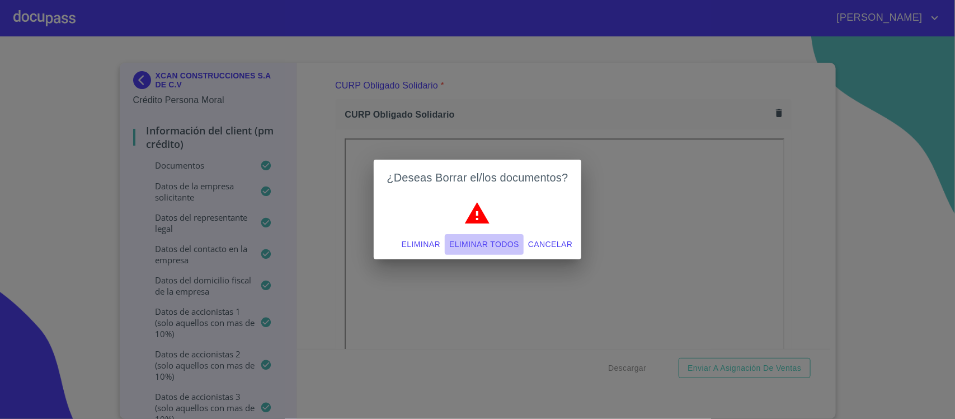
click at [485, 247] on span "Eliminar todos" at bounding box center [484, 244] width 70 height 14
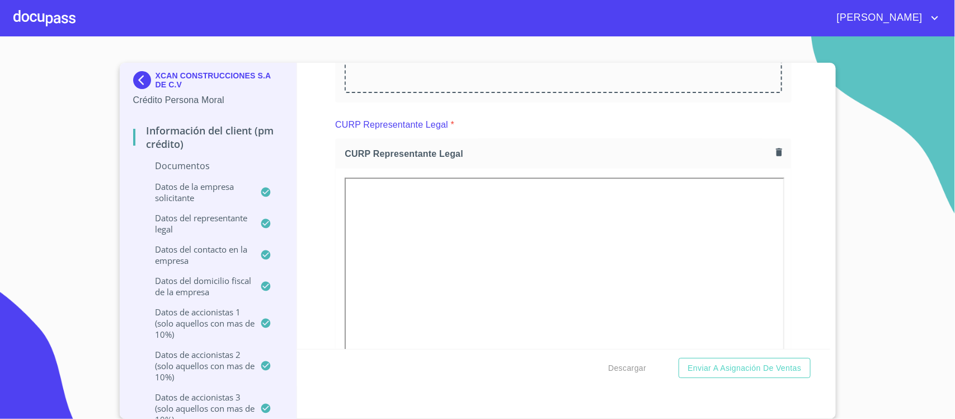
scroll to position [5317, 0]
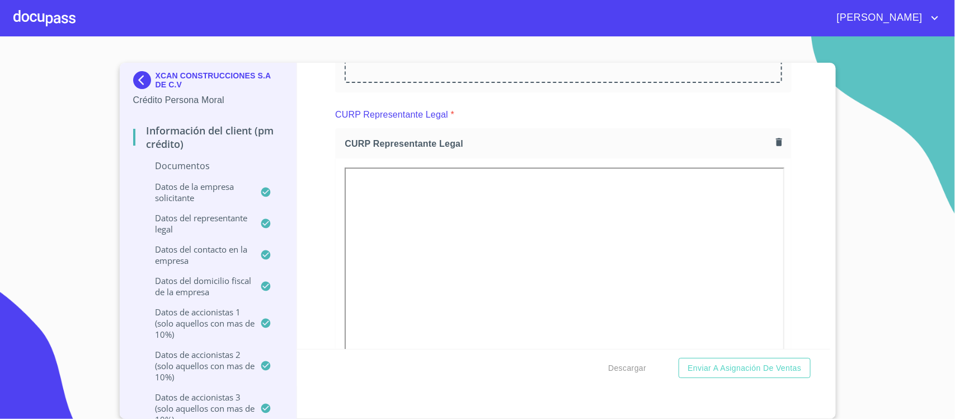
click at [776, 140] on icon "button" at bounding box center [779, 142] width 6 height 8
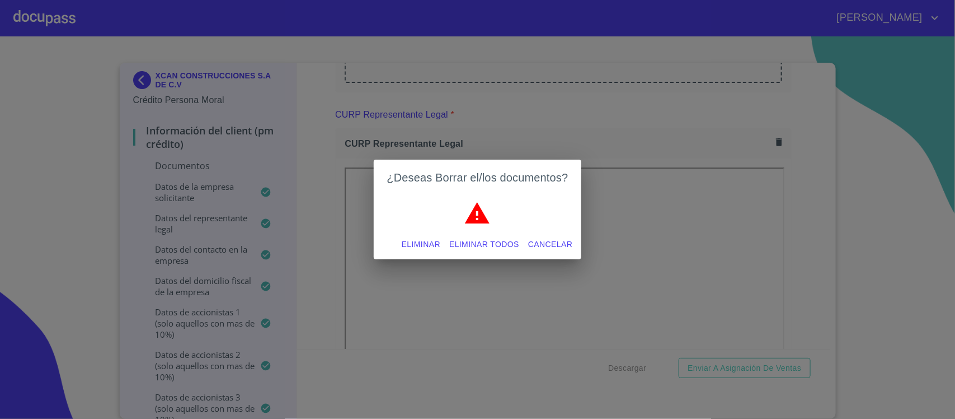
click at [488, 244] on span "Eliminar todos" at bounding box center [484, 244] width 70 height 14
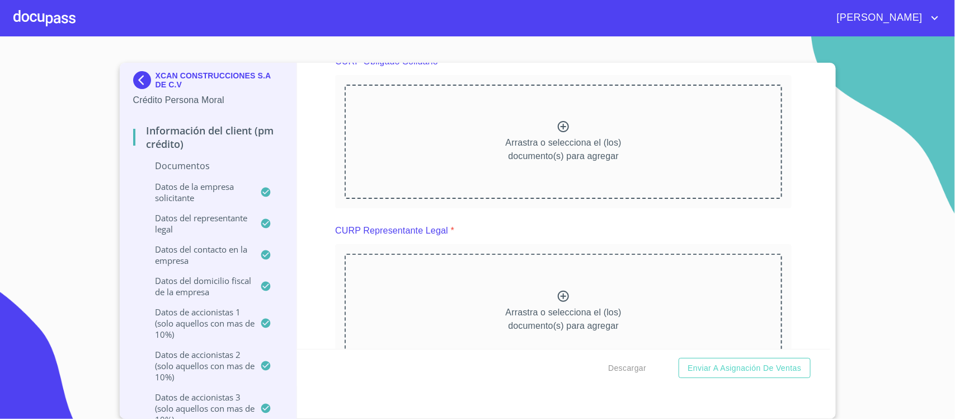
scroll to position [5177, 0]
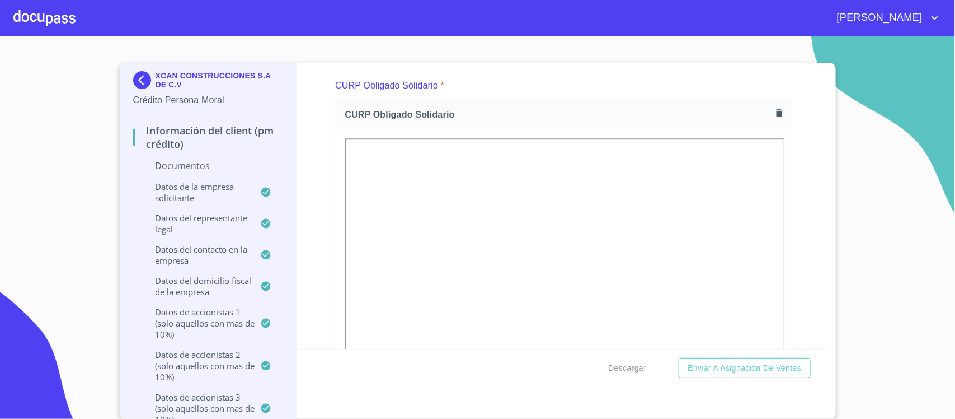
click at [795, 198] on div "Información del Client (PM crédito) Documentos Documento de identificación repr…" at bounding box center [563, 206] width 533 height 286
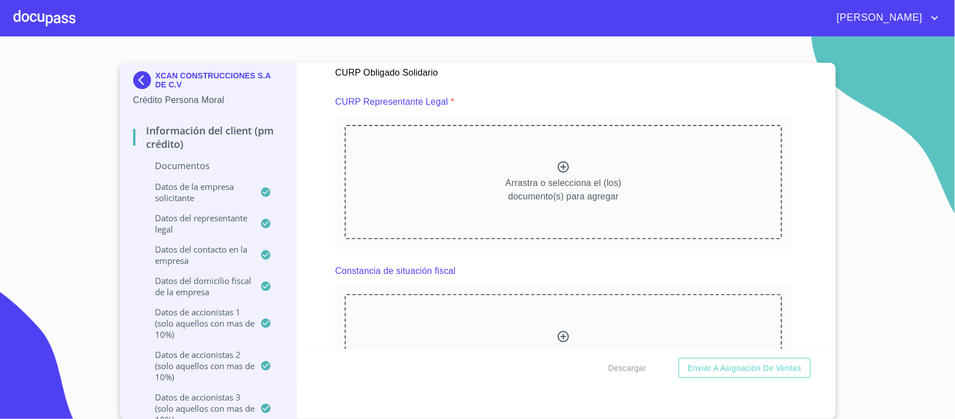
scroll to position [5667, 0]
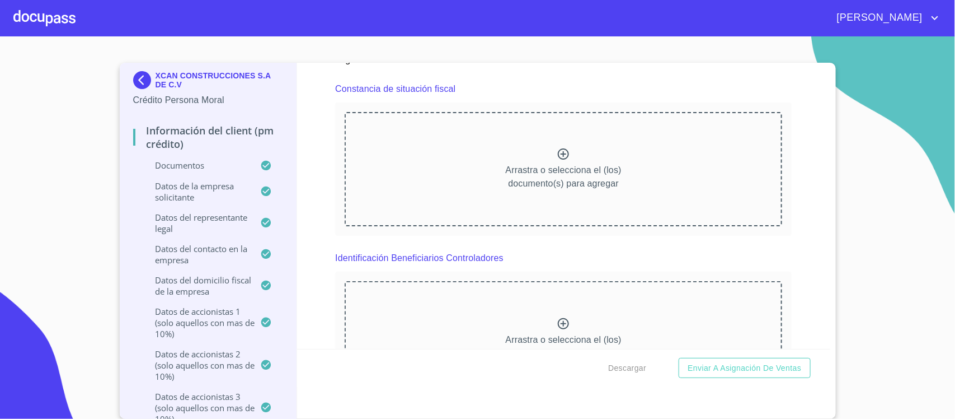
scroll to position [6157, 0]
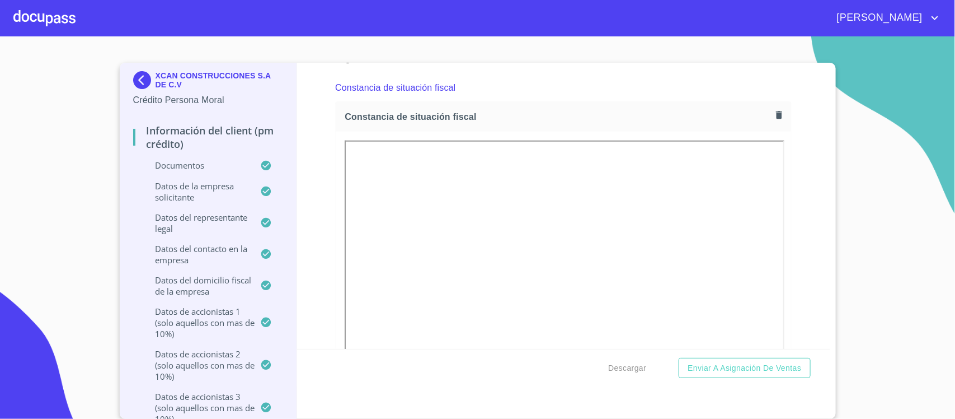
click at [788, 240] on div "Información del Client (PM crédito) Documentos Documento de identificación repr…" at bounding box center [563, 206] width 533 height 286
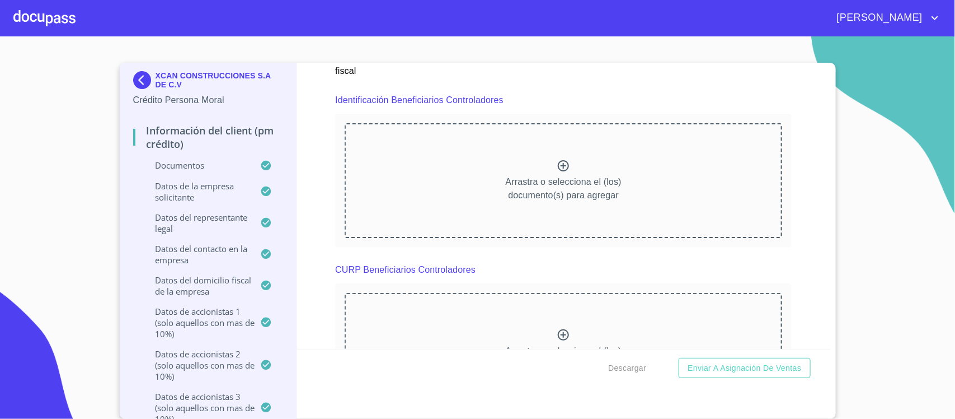
scroll to position [6647, 0]
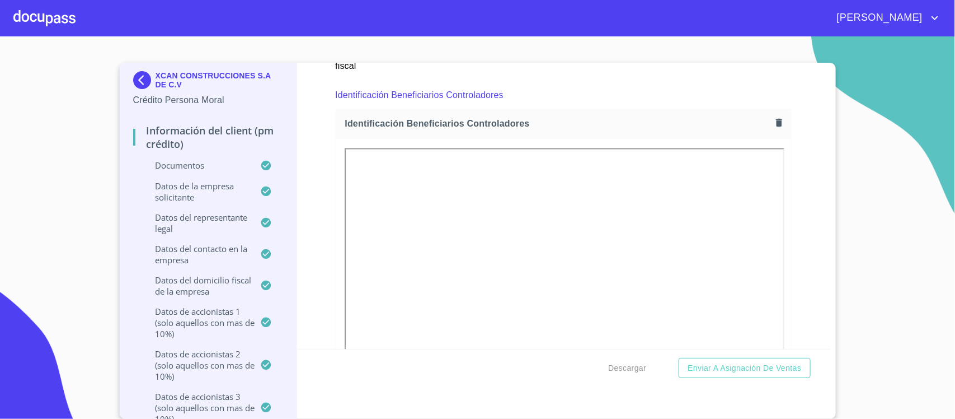
click at [784, 227] on div "Información del Client (PM crédito) Documentos Documento de identificación repr…" at bounding box center [563, 206] width 533 height 286
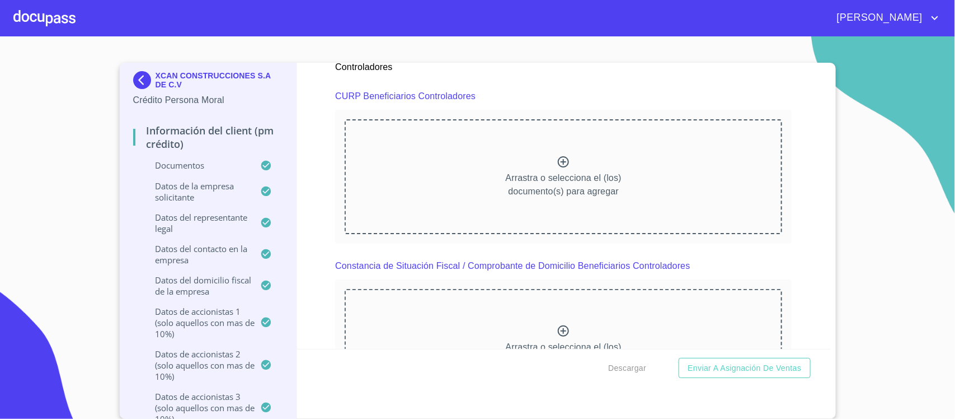
scroll to position [7137, 0]
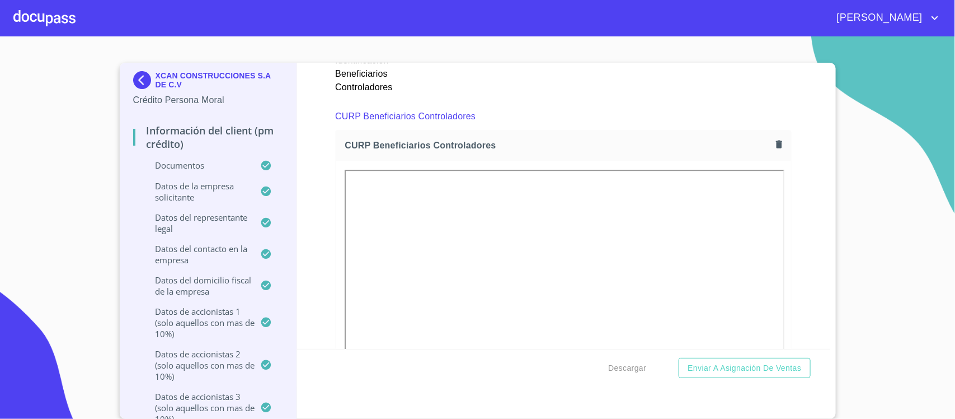
click at [788, 265] on div "Información del Client (PM crédito) Documentos Documento de identificación repr…" at bounding box center [563, 206] width 533 height 286
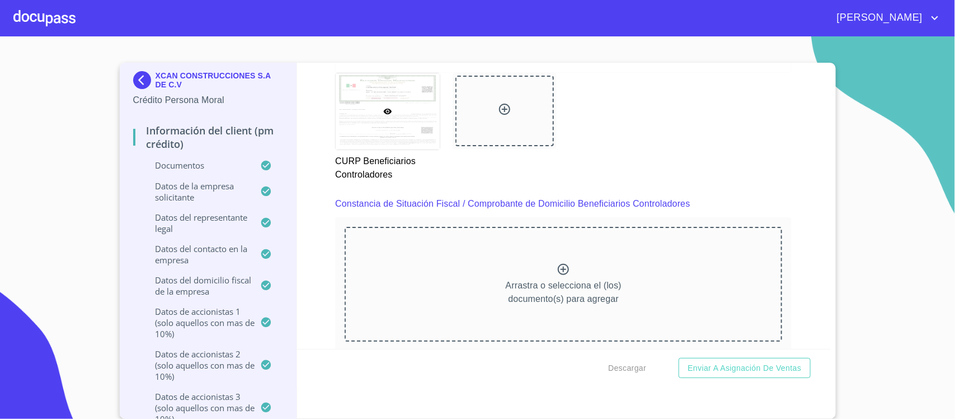
scroll to position [7626, 0]
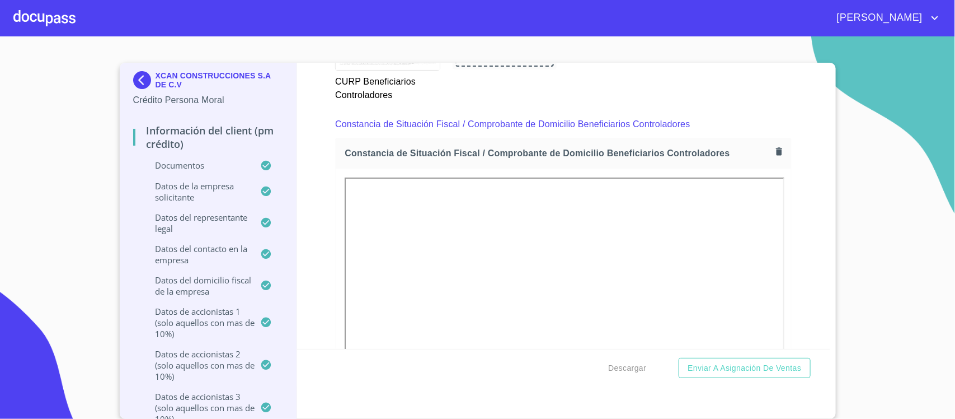
click at [782, 250] on div "Información del Client (PM crédito) Documentos Documento de identificación repr…" at bounding box center [563, 206] width 533 height 286
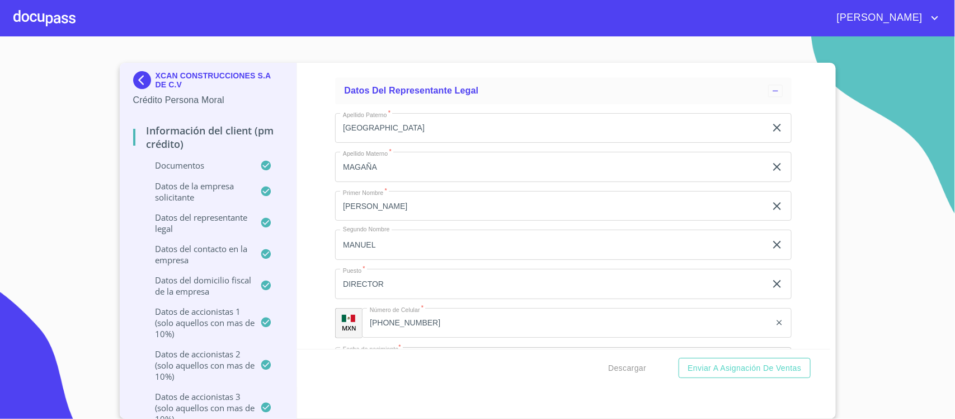
scroll to position [8816, 0]
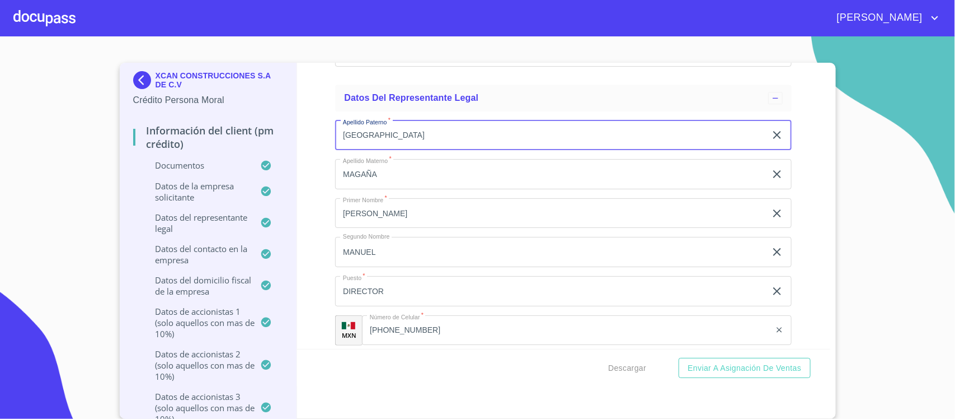
drag, startPoint x: 387, startPoint y: 143, endPoint x: 276, endPoint y: 156, distance: 111.6
click at [276, 156] on div "XCAN CONSTRUCCIONES S.A DE C.V Crédito Persona Moral Información del Client (PM…" at bounding box center [475, 241] width 711 height 356
type input "[PERSON_NAME]"
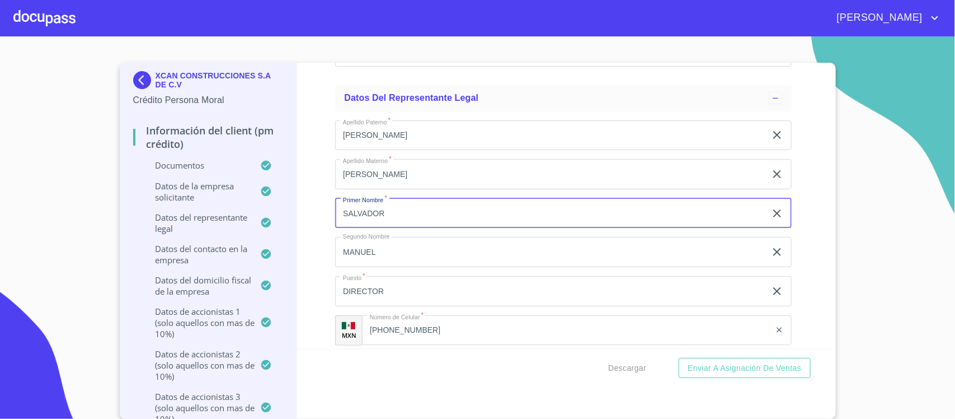
type input "SALVADOR"
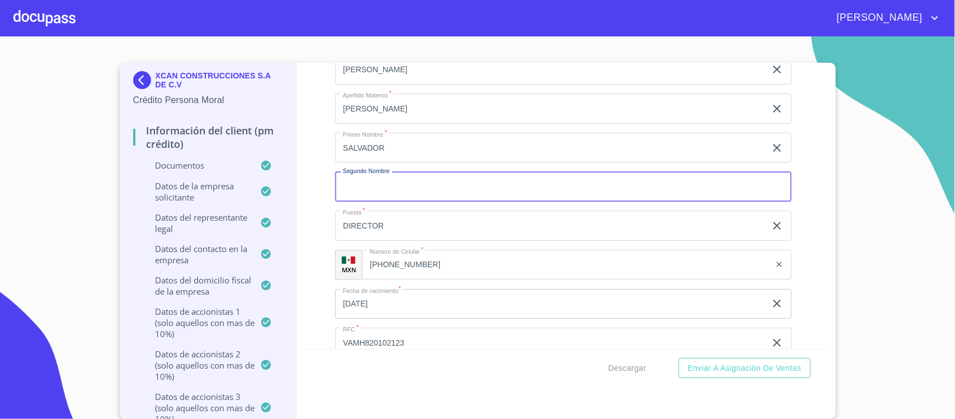
scroll to position [8956, 0]
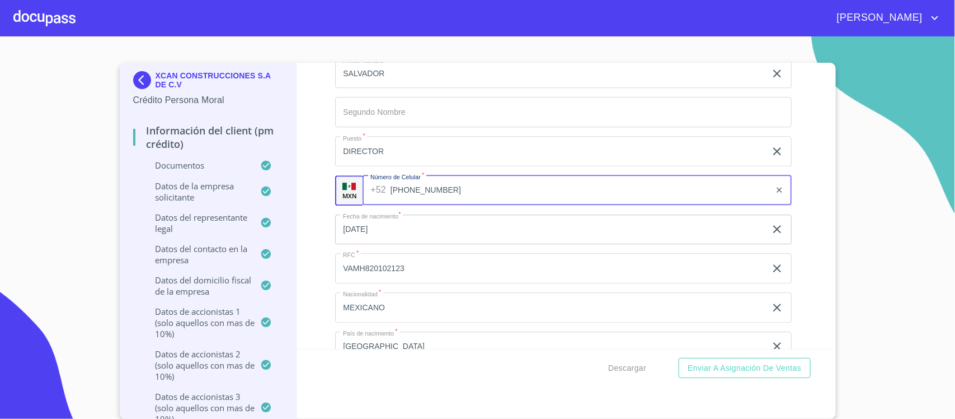
drag, startPoint x: 441, startPoint y: 196, endPoint x: 331, endPoint y: 200, distance: 109.2
click at [335, 200] on div "MXN Número de Celular   * +52 (33)13470802 ​" at bounding box center [563, 190] width 457 height 30
paste input "34758595"
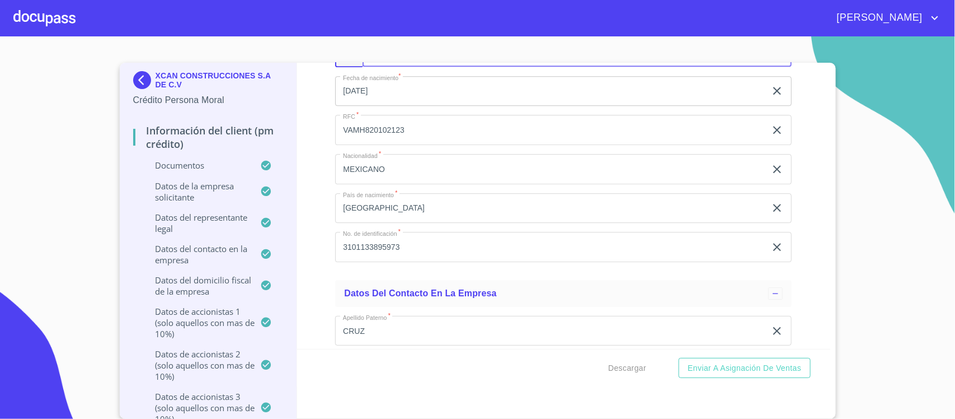
scroll to position [9096, 0]
type input "(33)34758595"
click at [774, 93] on icon "button" at bounding box center [778, 89] width 8 height 8
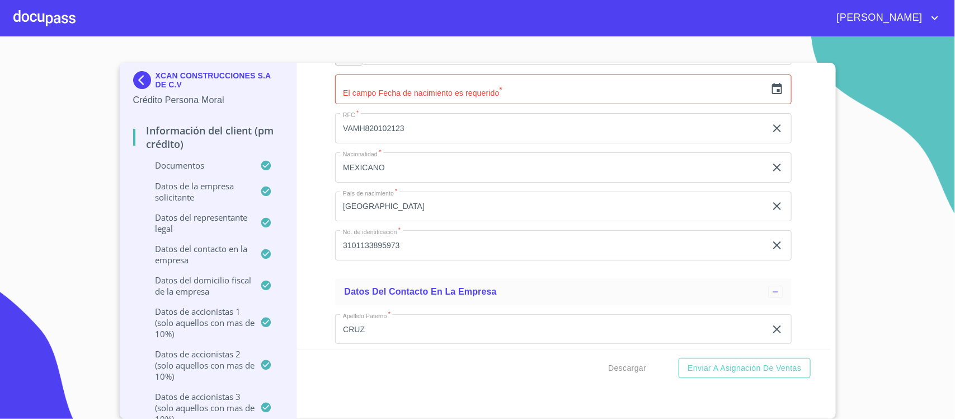
click at [772, 94] on icon "button" at bounding box center [777, 88] width 10 height 11
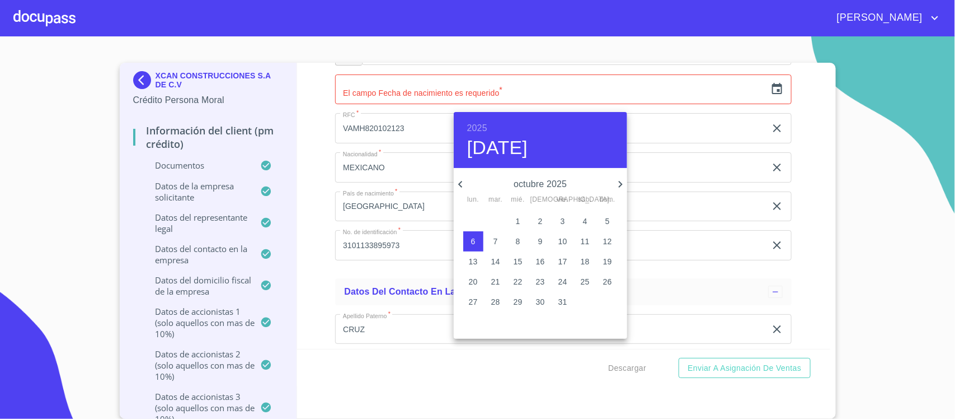
click at [476, 126] on h6 "2025" at bounding box center [477, 128] width 20 height 16
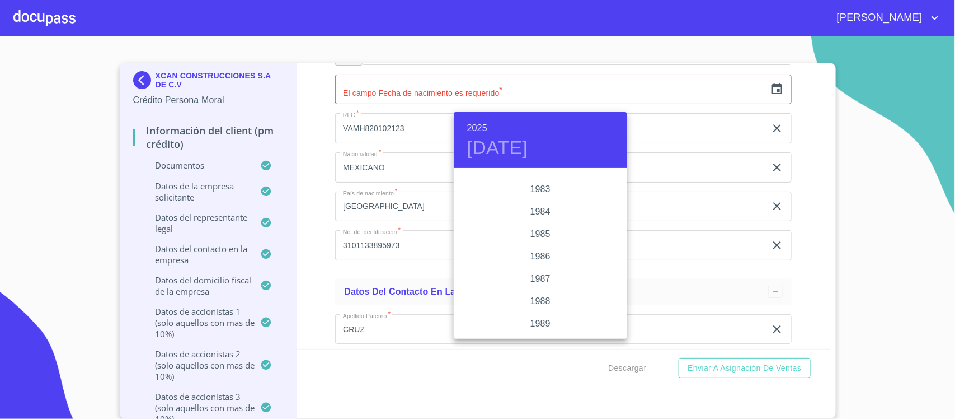
scroll to position [1143, 0]
click at [533, 291] on div "1981" at bounding box center [541, 291] width 174 height 22
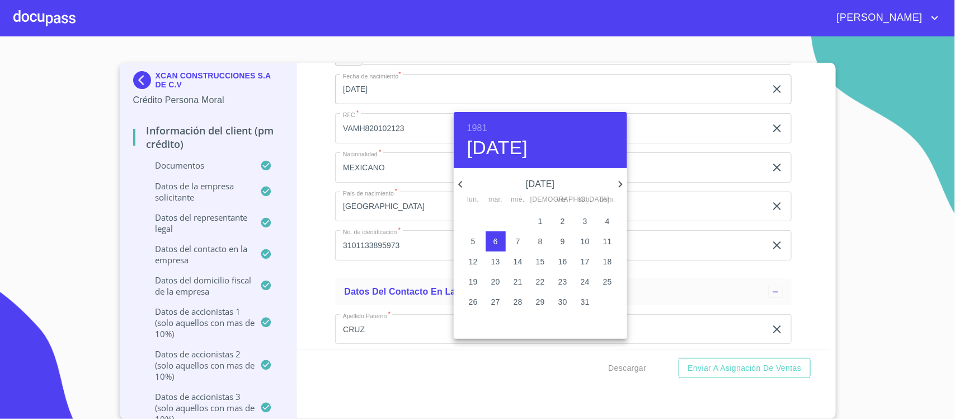
click at [459, 182] on icon "button" at bounding box center [460, 183] width 13 height 13
click at [498, 245] on span "7" at bounding box center [496, 241] width 20 height 11
type input "7 de [DATE]. de 1981"
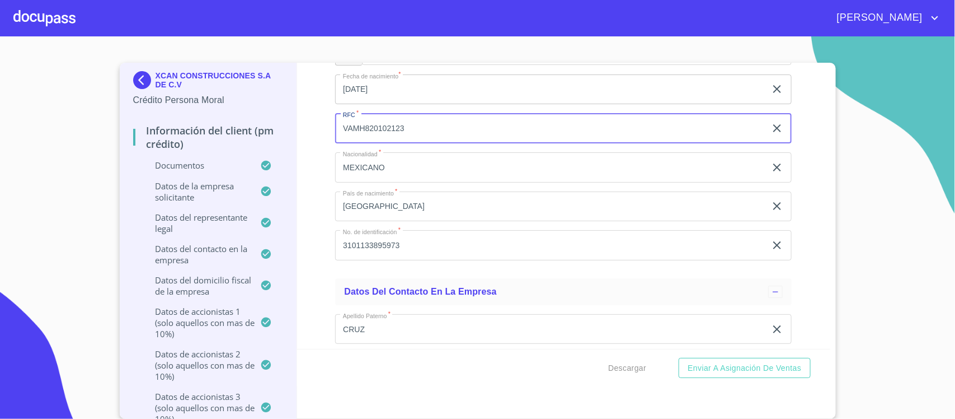
drag, startPoint x: 416, startPoint y: 138, endPoint x: 325, endPoint y: 140, distance: 91.3
click at [325, 140] on div "Información del Client (PM crédito) Documentos Documento de identificación repr…" at bounding box center [563, 206] width 533 height 286
paste input "SASS81070719A"
type input "SASS81070719A"
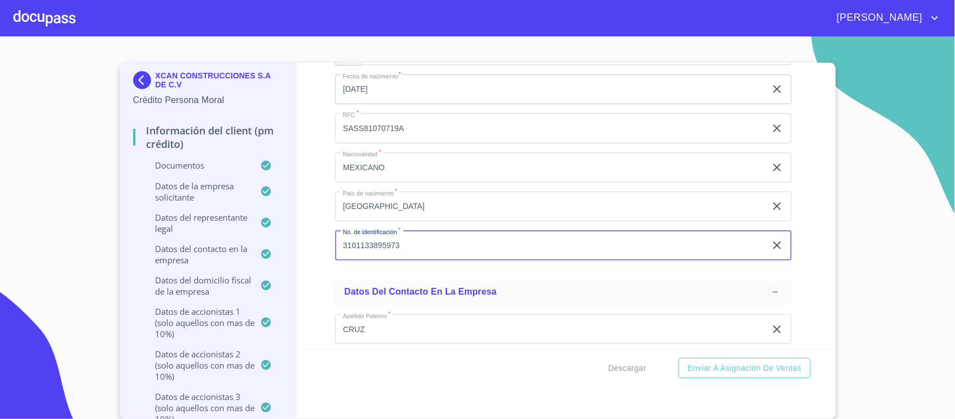
drag, startPoint x: 407, startPoint y: 250, endPoint x: 324, endPoint y: 249, distance: 84.0
click at [322, 250] on div "Información del Client (PM crédito) Documentos Documento de identificación repr…" at bounding box center [563, 206] width 533 height 286
paste input "2178134635"
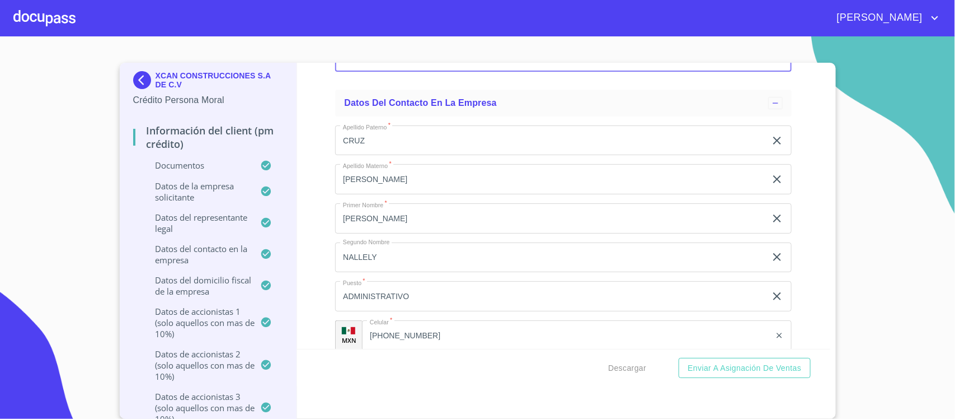
scroll to position [9305, 0]
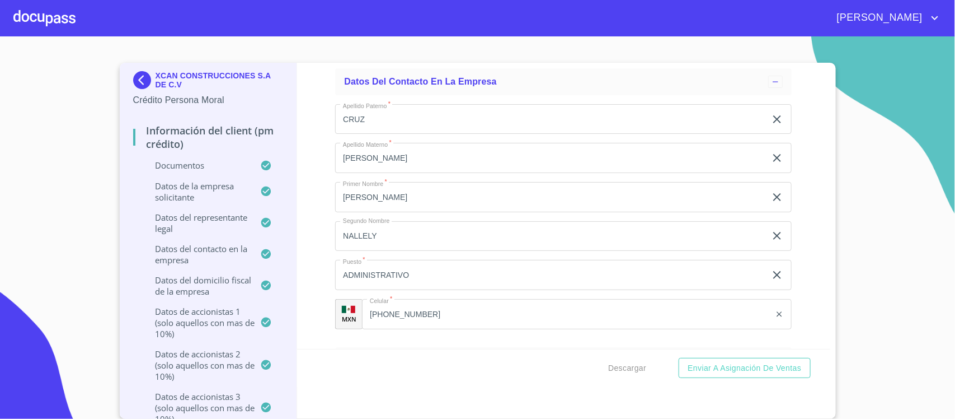
type input "2178134635"
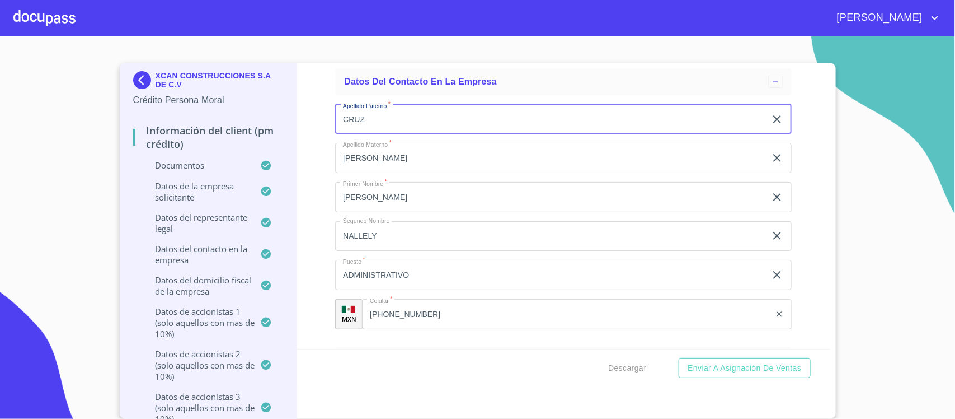
drag, startPoint x: 359, startPoint y: 130, endPoint x: 314, endPoint y: 132, distance: 45.4
click at [314, 132] on div "Información del Client (PM crédito) Documentos Documento de identificación repr…" at bounding box center [563, 206] width 533 height 286
type input "[PERSON_NAME]"
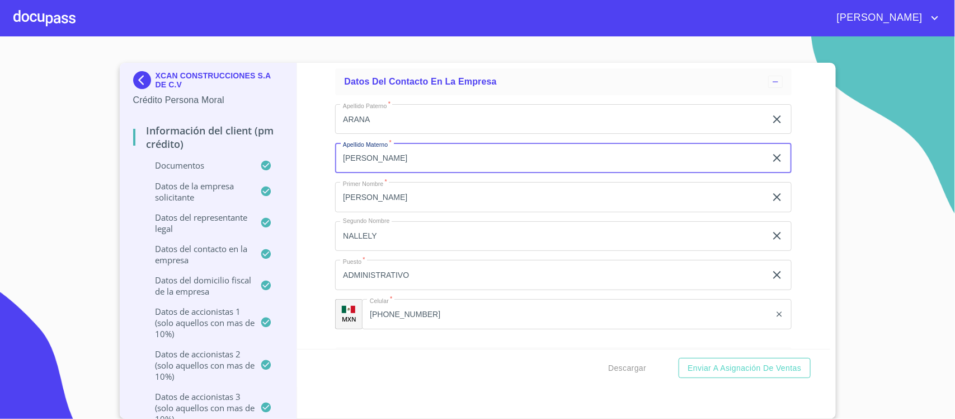
type input "[PERSON_NAME]"
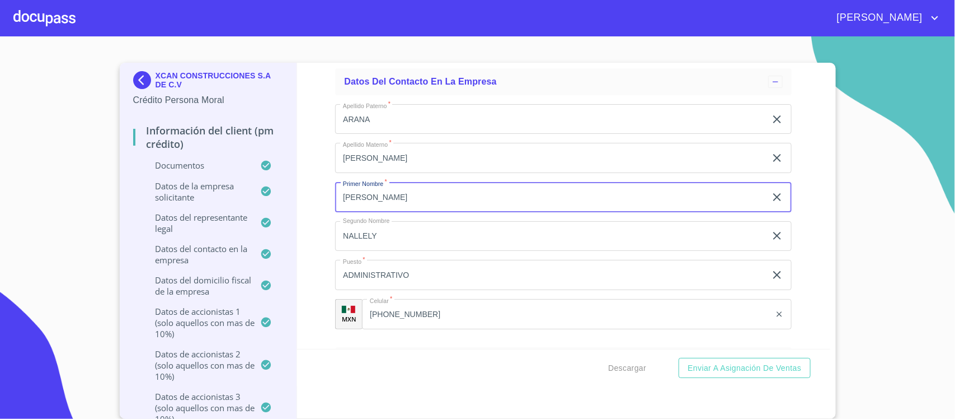
type input "[PERSON_NAME]"
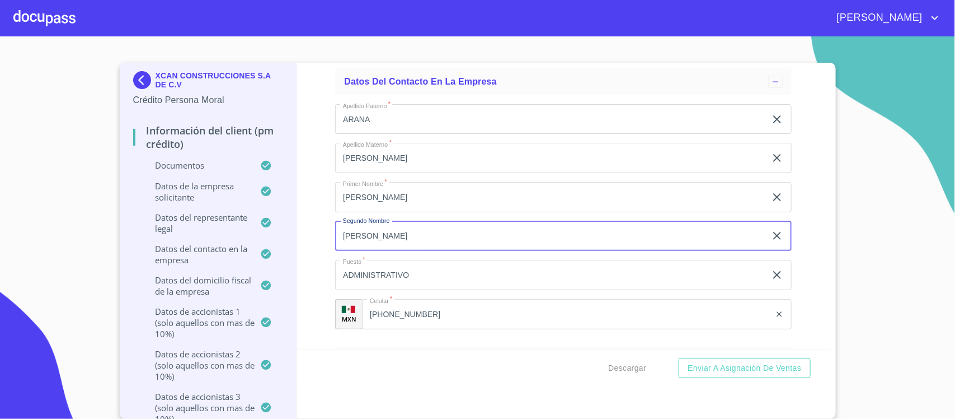
type input "[PERSON_NAME]"
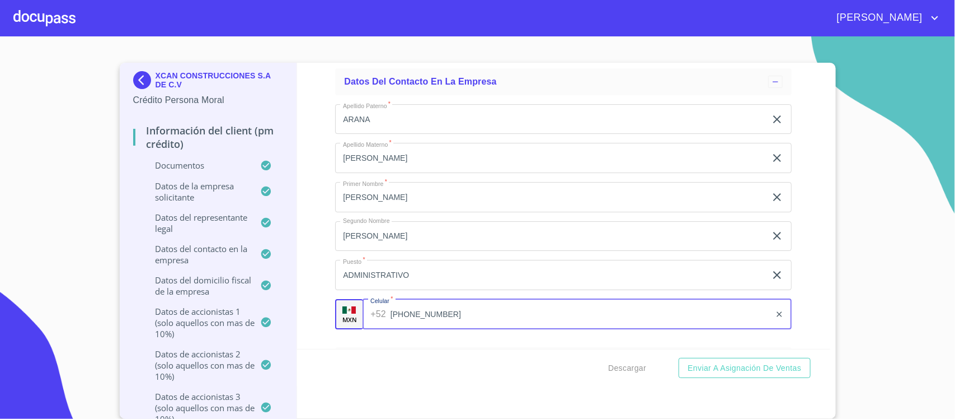
paste input "16477"
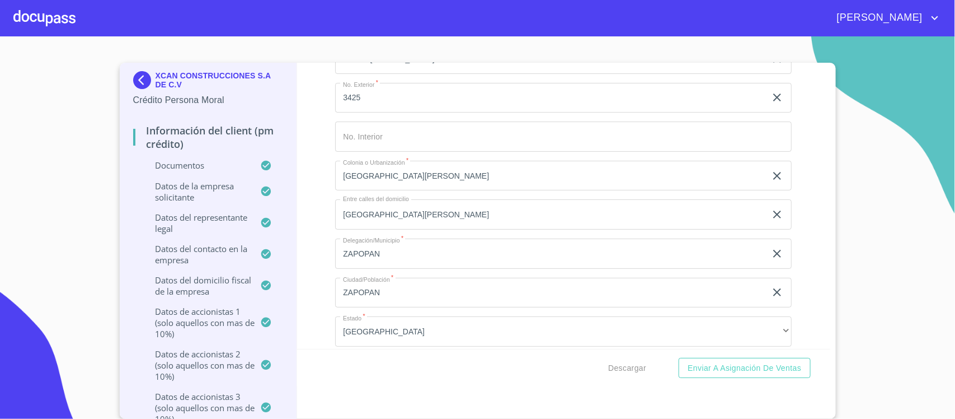
scroll to position [9655, 0]
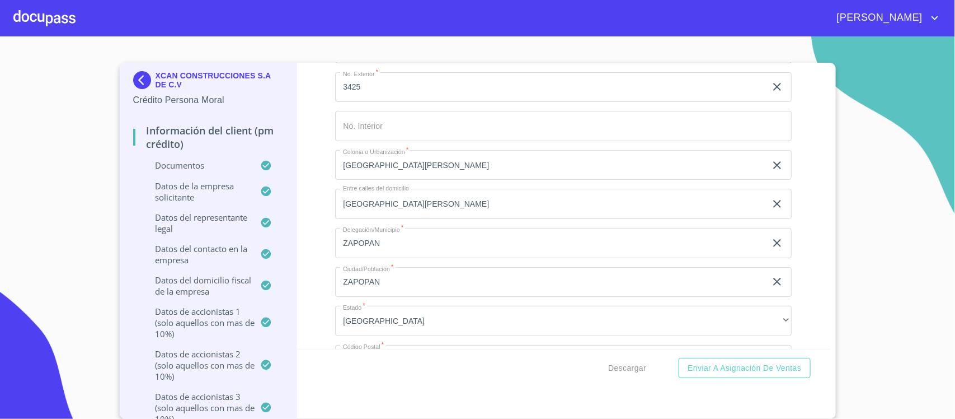
type input "(33)12164779"
click at [357, 140] on input "Documento de identificación representante legal.   *" at bounding box center [563, 126] width 457 height 30
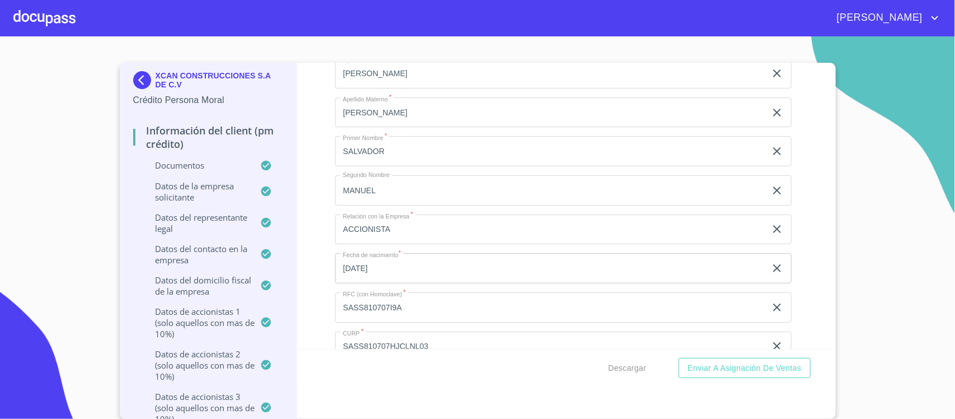
scroll to position [12804, 0]
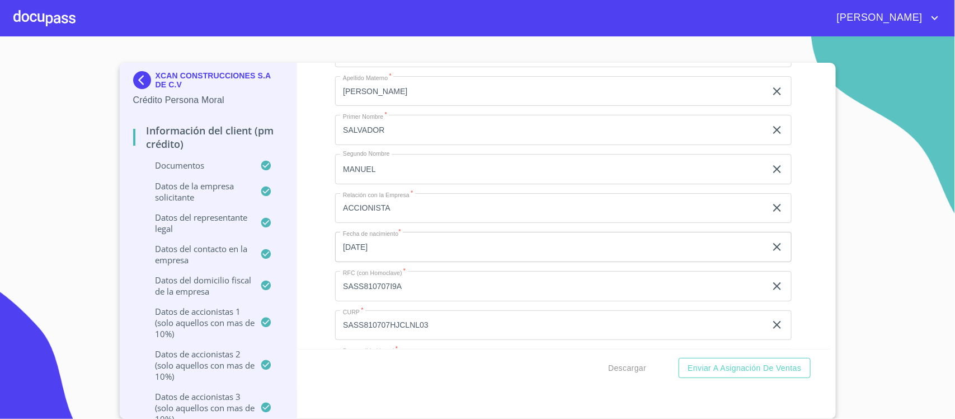
type input "17"
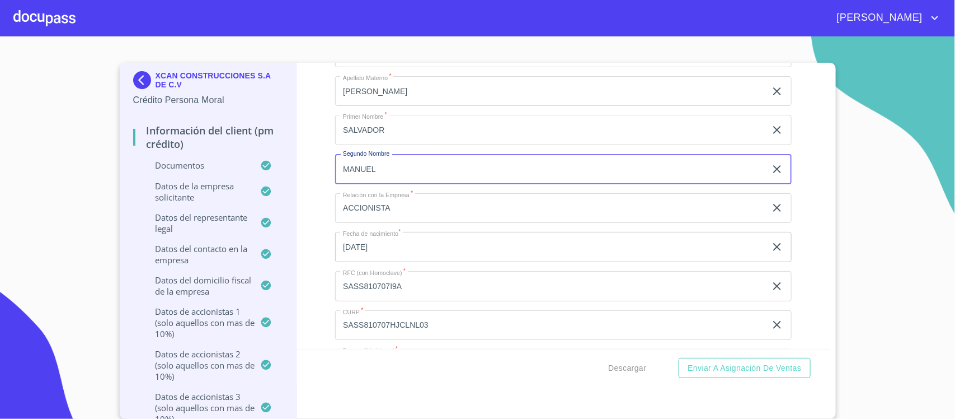
drag, startPoint x: 401, startPoint y: 182, endPoint x: 303, endPoint y: 182, distance: 98.5
click at [303, 182] on div "Información del Client (PM crédito) Documentos Documento de identificación repr…" at bounding box center [563, 206] width 533 height 286
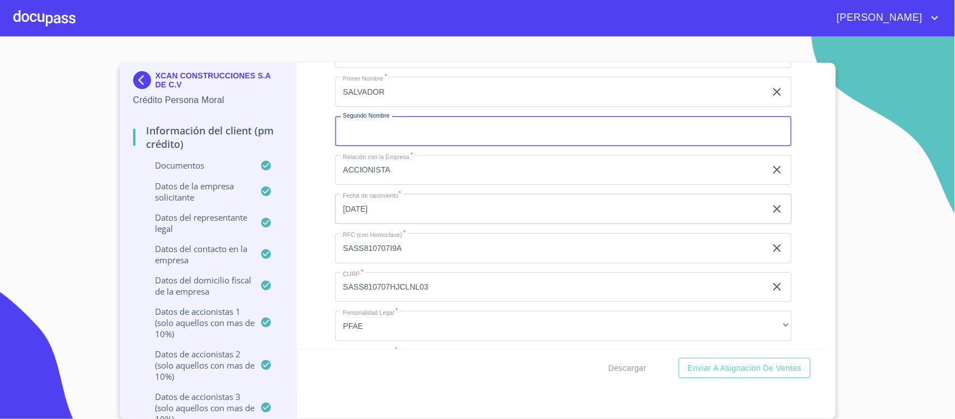
scroll to position [12874, 0]
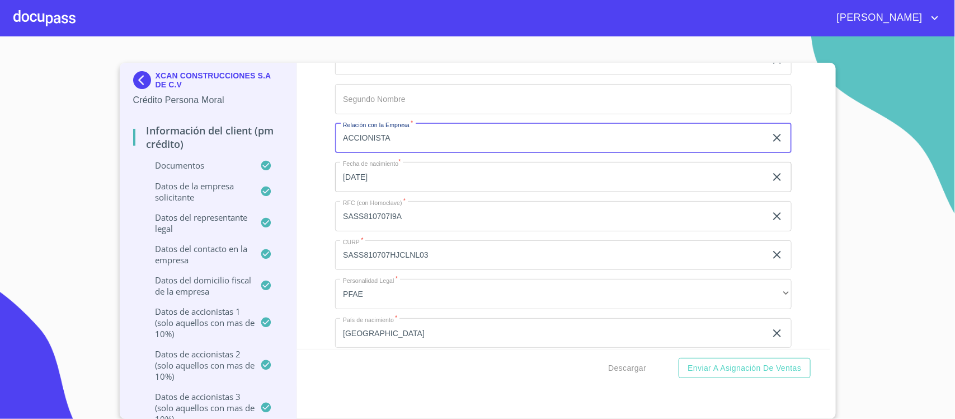
drag, startPoint x: 401, startPoint y: 142, endPoint x: 301, endPoint y: 153, distance: 100.8
click at [301, 153] on div "Información del Client (PM crédito) Documentos Documento de identificación repr…" at bounding box center [563, 206] width 533 height 286
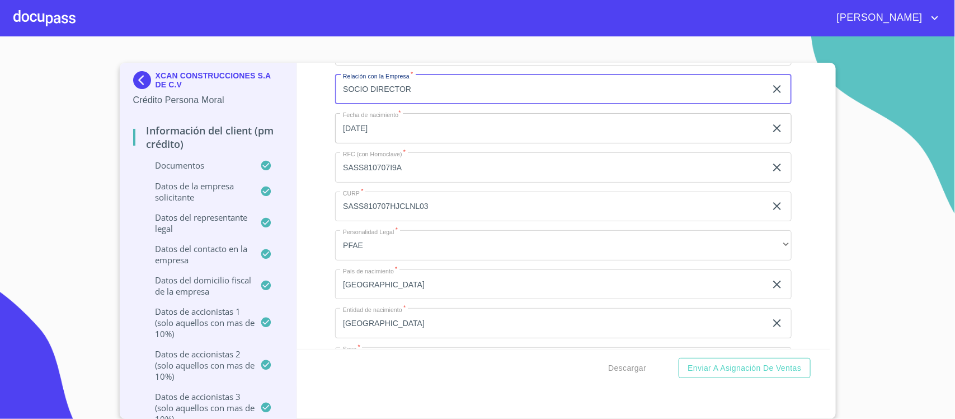
scroll to position [12944, 0]
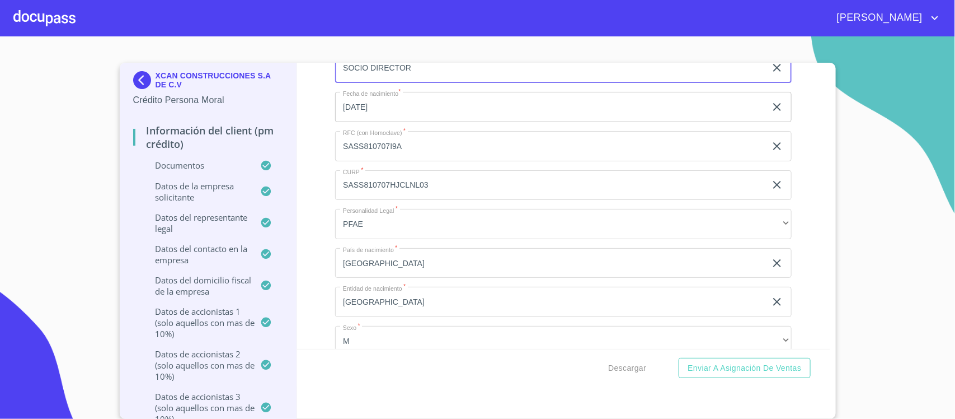
type input "SOCIO DIRECTOR"
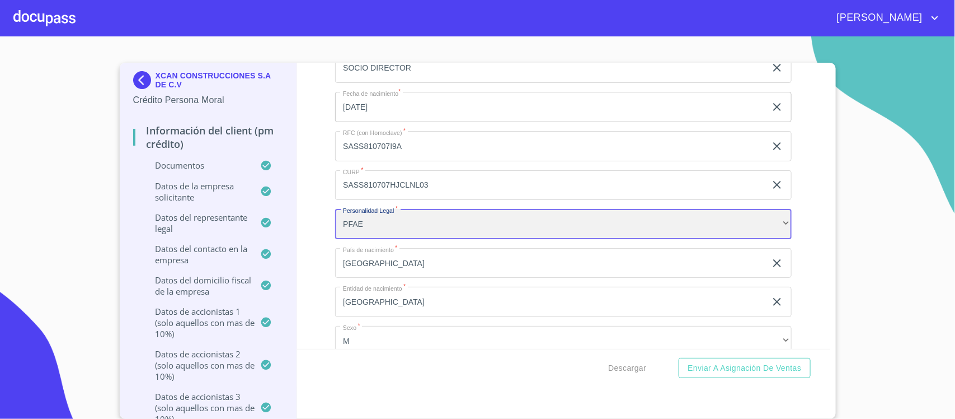
drag, startPoint x: 386, startPoint y: 232, endPoint x: 340, endPoint y: 233, distance: 46.5
click at [340, 233] on div "PFAE" at bounding box center [563, 224] width 457 height 30
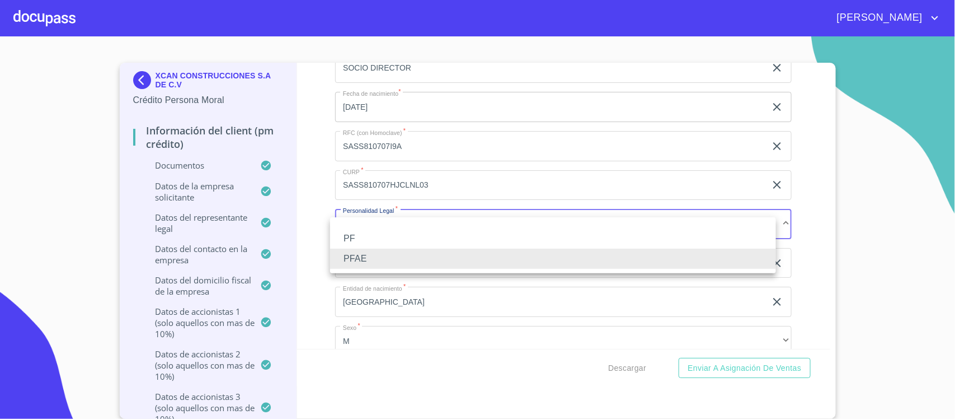
click at [401, 240] on li "PF" at bounding box center [553, 238] width 446 height 20
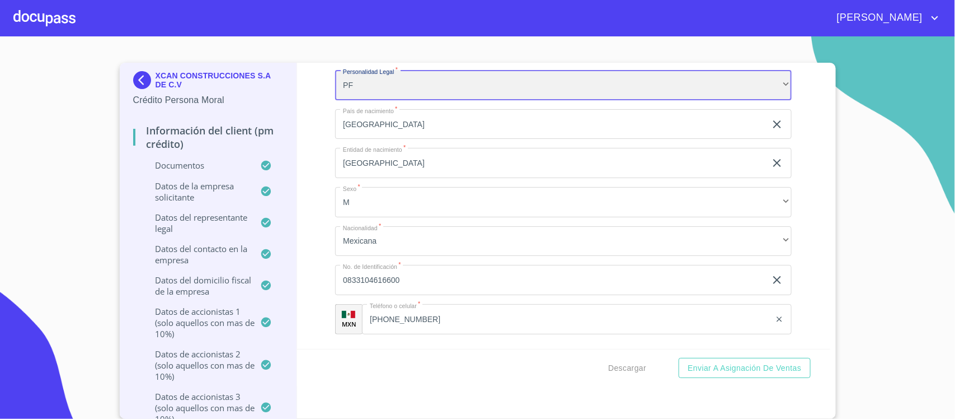
scroll to position [13084, 0]
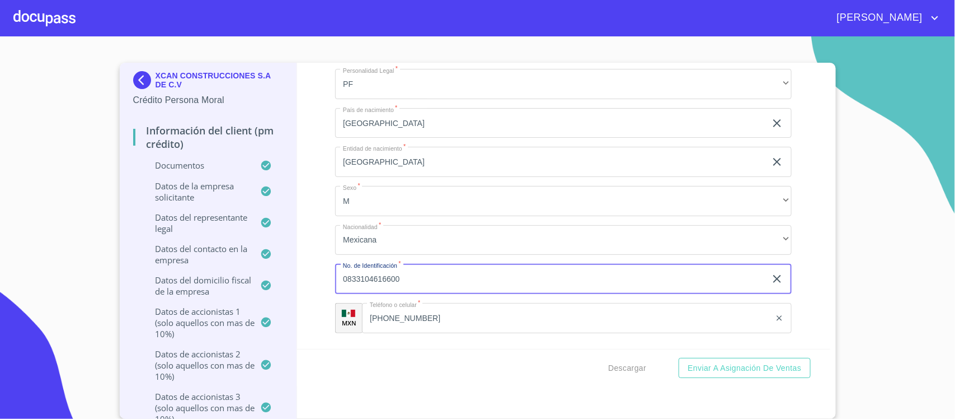
drag, startPoint x: 401, startPoint y: 287, endPoint x: 319, endPoint y: 288, distance: 82.3
click at [319, 288] on div "Información del Client (PM crédito) Documentos Documento de identificación repr…" at bounding box center [563, 206] width 533 height 286
paste input "2178134635"
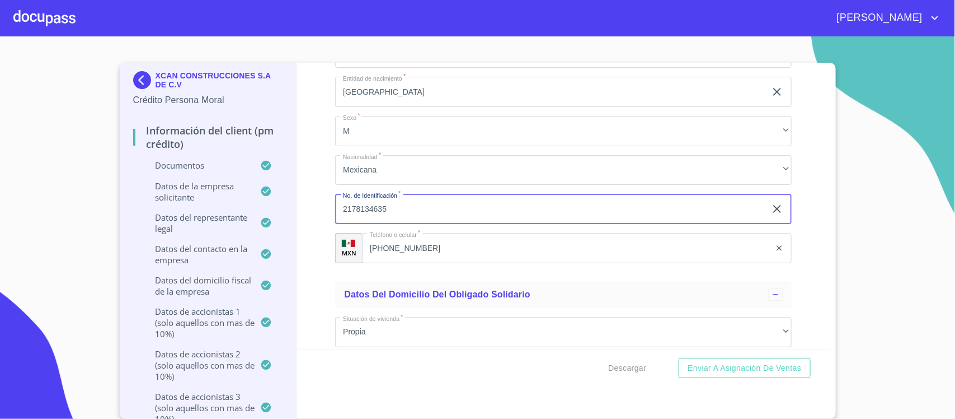
scroll to position [13224, 0]
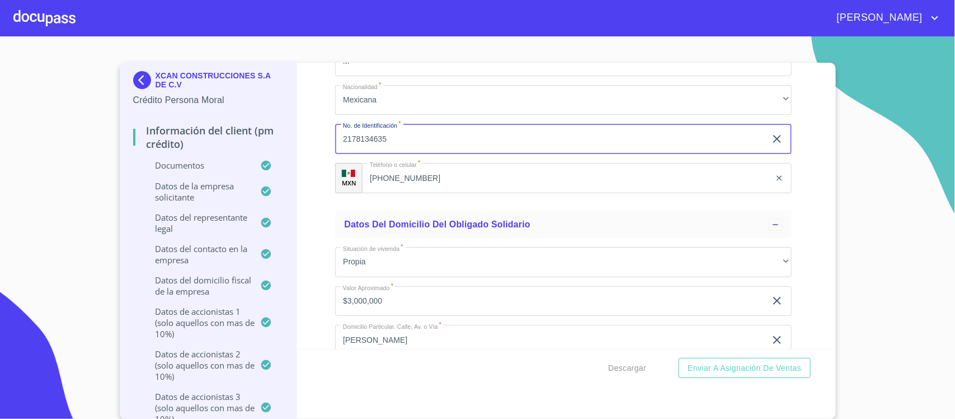
type input "2178134635"
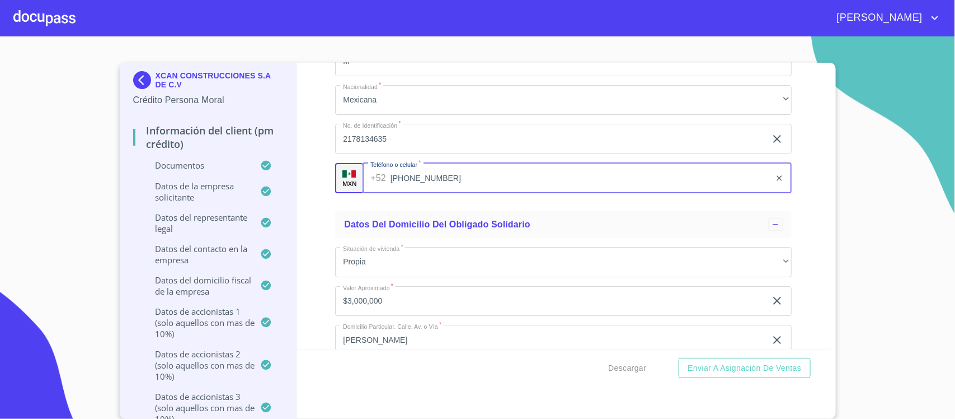
drag, startPoint x: 449, startPoint y: 184, endPoint x: 353, endPoint y: 186, distance: 96.3
click at [339, 186] on div "MXN Teléfono o celular   * +52 (33)12881919 ​" at bounding box center [563, 178] width 457 height 30
paste input "34758595"
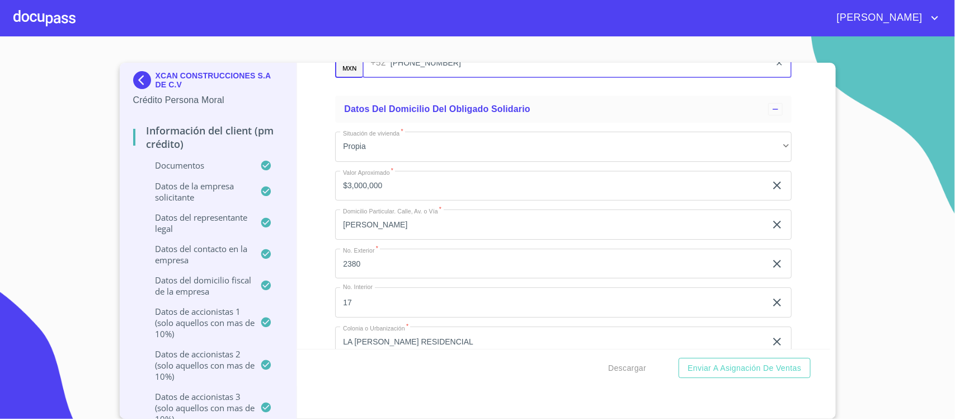
scroll to position [13363, 0]
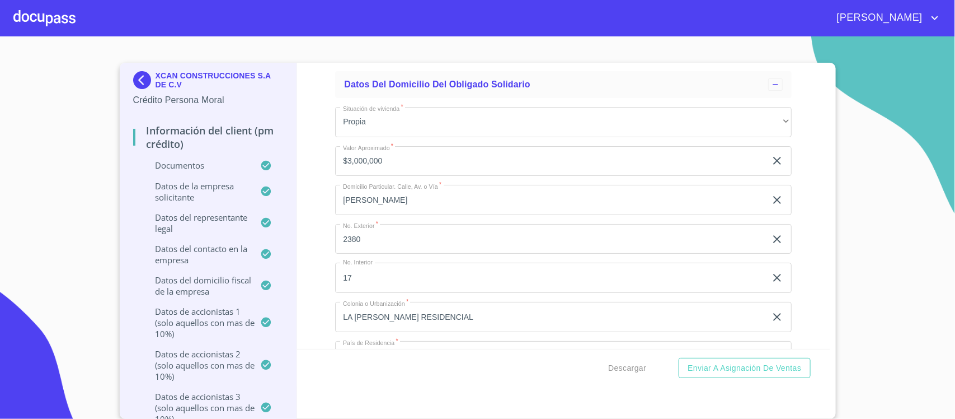
type input "(33)34758595"
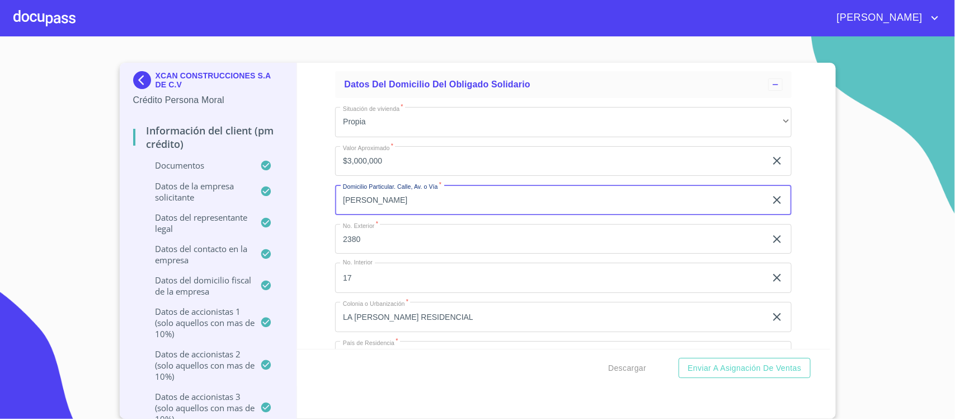
drag, startPoint x: 445, startPoint y: 203, endPoint x: 325, endPoint y: 207, distance: 120.4
click at [325, 207] on div "Información del Client (PM crédito) Documentos Documento de identificación repr…" at bounding box center [563, 206] width 533 height 286
paste input "PEDRO SIMON LAPLACE"
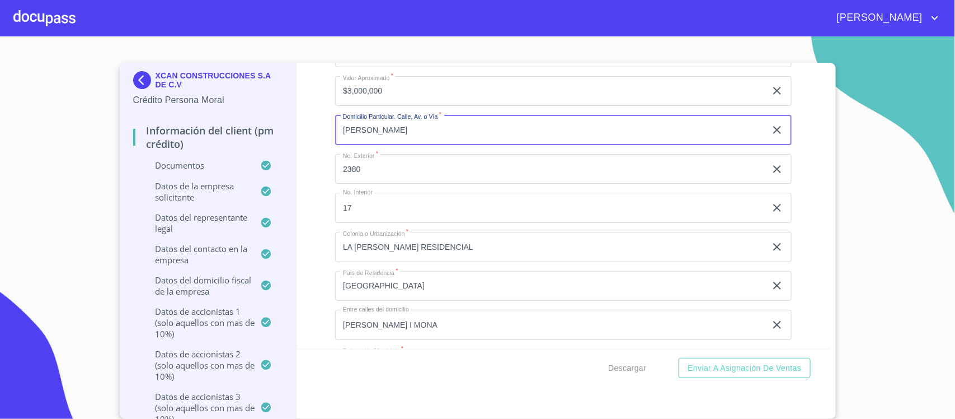
type input "PEDRO SIMON LAPLACE"
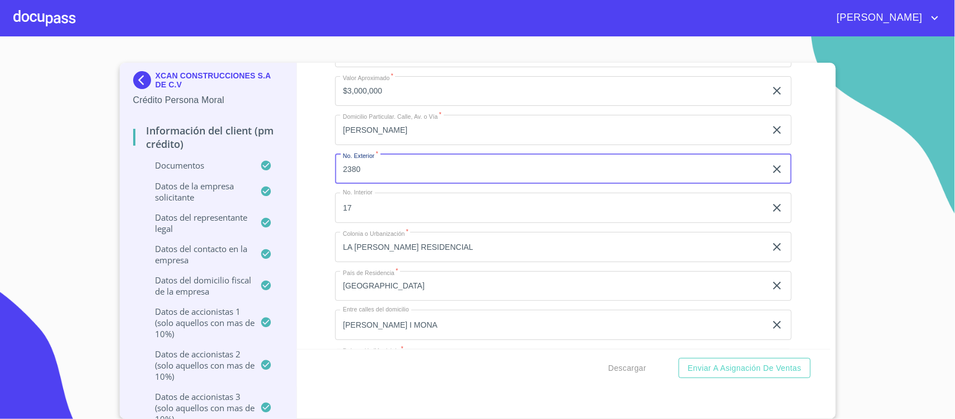
drag, startPoint x: 369, startPoint y: 175, endPoint x: 306, endPoint y: 177, distance: 63.3
click at [306, 177] on div "Información del Client (PM crédito) Documentos Documento de identificación repr…" at bounding box center [563, 206] width 533 height 286
type input "5957"
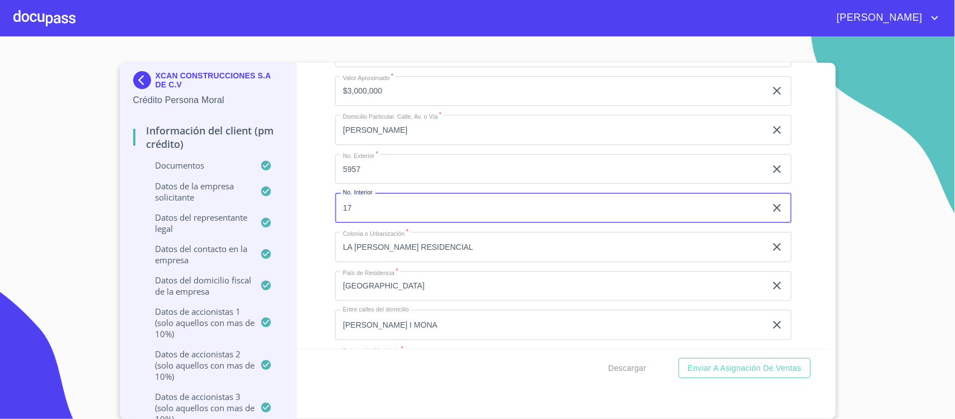
drag, startPoint x: 354, startPoint y: 214, endPoint x: 308, endPoint y: 214, distance: 46.5
click at [313, 216] on div "Información del Client (PM crédito) Documentos Documento de identificación repr…" at bounding box center [563, 206] width 533 height 286
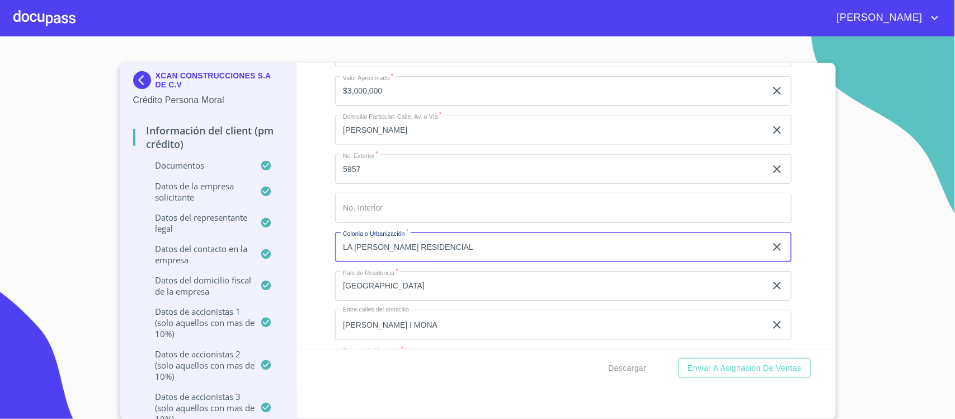
drag, startPoint x: 453, startPoint y: 253, endPoint x: 311, endPoint y: 259, distance: 142.9
click at [311, 259] on div "Información del Client (PM crédito) Documentos Documento de identificación repr…" at bounding box center [563, 206] width 533 height 286
paste input "PASEOS DEL SO"
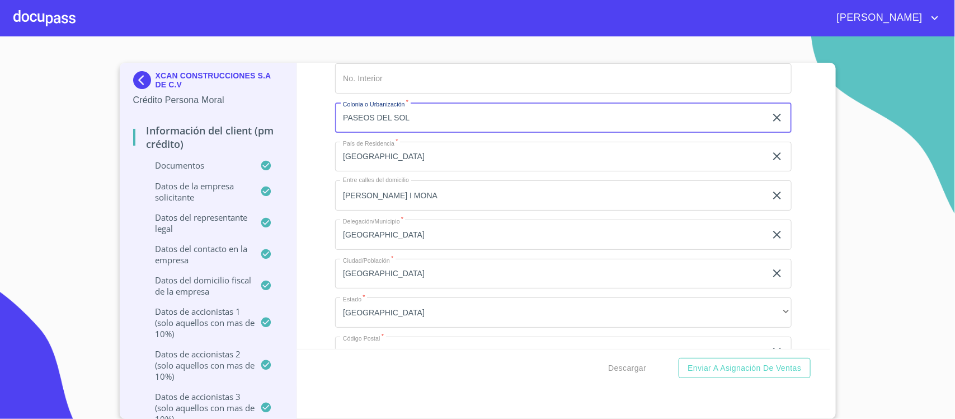
scroll to position [13573, 0]
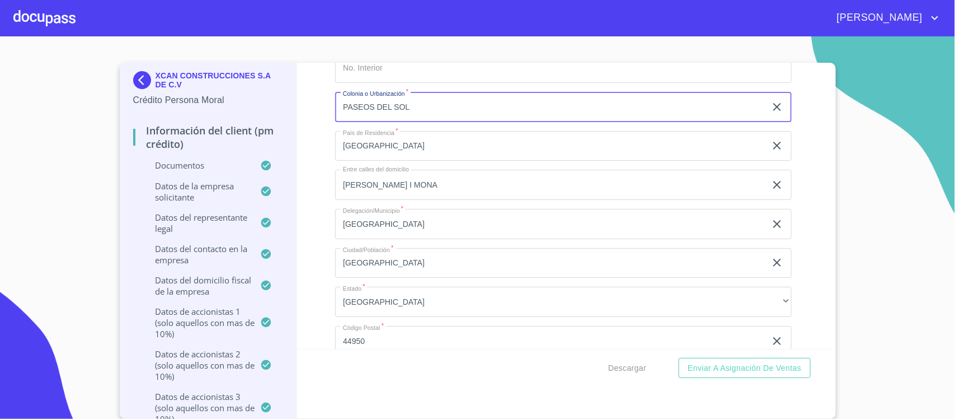
type input "PASEOS DEL SOL"
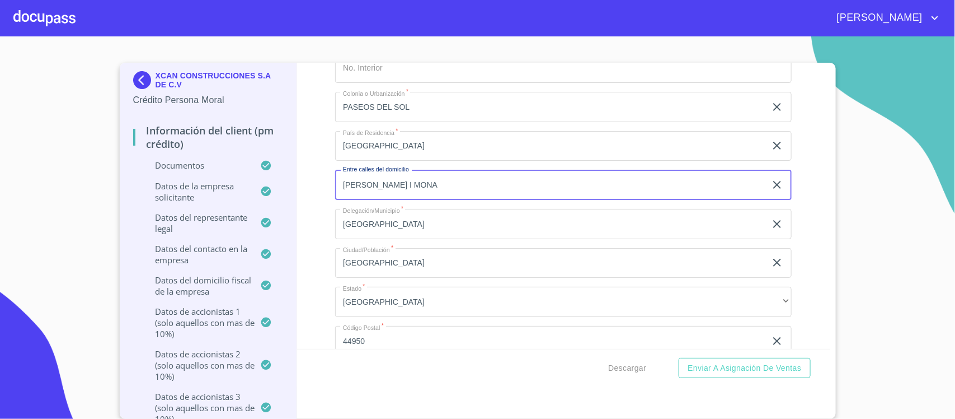
drag, startPoint x: 413, startPoint y: 191, endPoint x: 312, endPoint y: 192, distance: 100.8
click at [312, 192] on div "Información del Client (PM crédito) Documentos Documento de identificación repr…" at bounding box center [563, 206] width 533 height 286
paste input "DEL PEGASO Y CHARRASQUIS"
type input "DEL PEGASO Y CHARRASQUIS"
drag, startPoint x: 396, startPoint y: 227, endPoint x: 322, endPoint y: 227, distance: 73.9
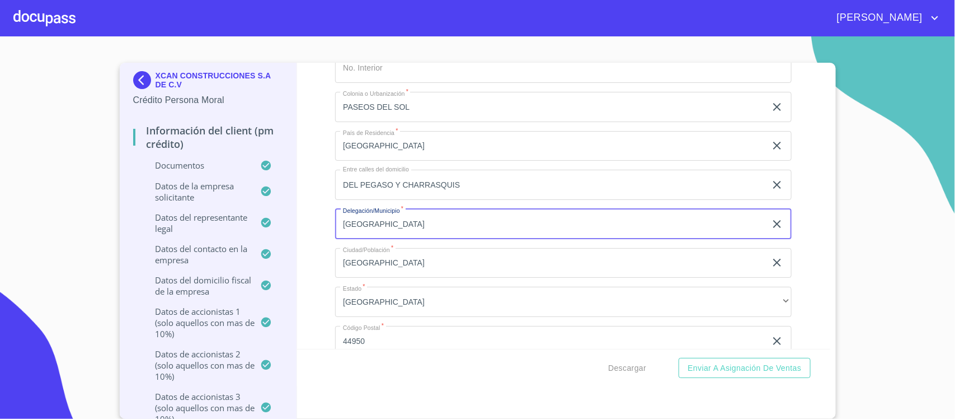
click at [322, 227] on div "Información del Client (PM crédito) Documentos Documento de identificación repr…" at bounding box center [563, 206] width 533 height 286
type input "ZAPOPAN"
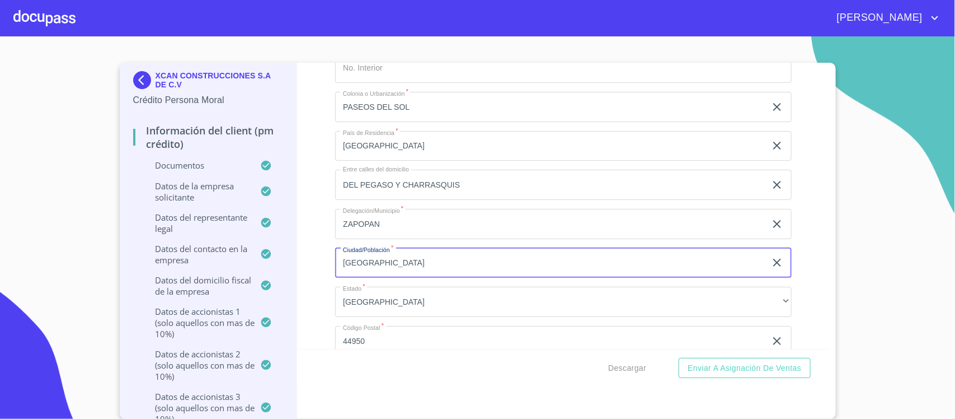
drag, startPoint x: 421, startPoint y: 266, endPoint x: 324, endPoint y: 268, distance: 98.0
click at [325, 267] on div "Información del Client (PM crédito) Documentos Documento de identificación repr…" at bounding box center [563, 206] width 533 height 286
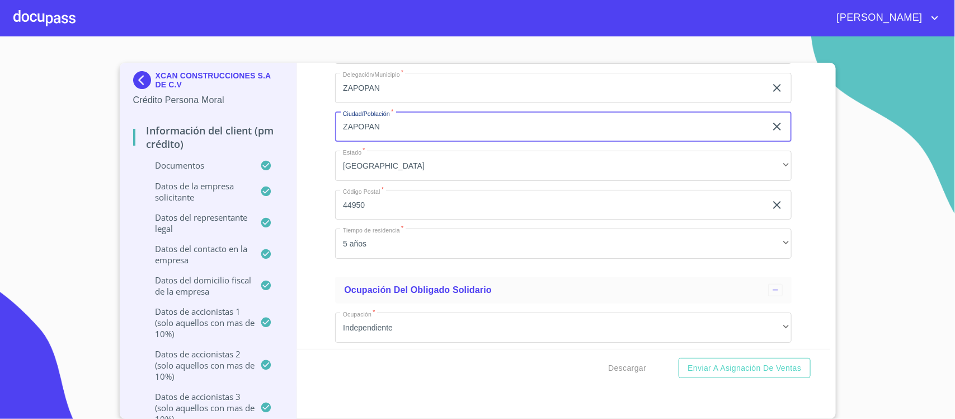
scroll to position [13713, 0]
type input "ZAPOPAN"
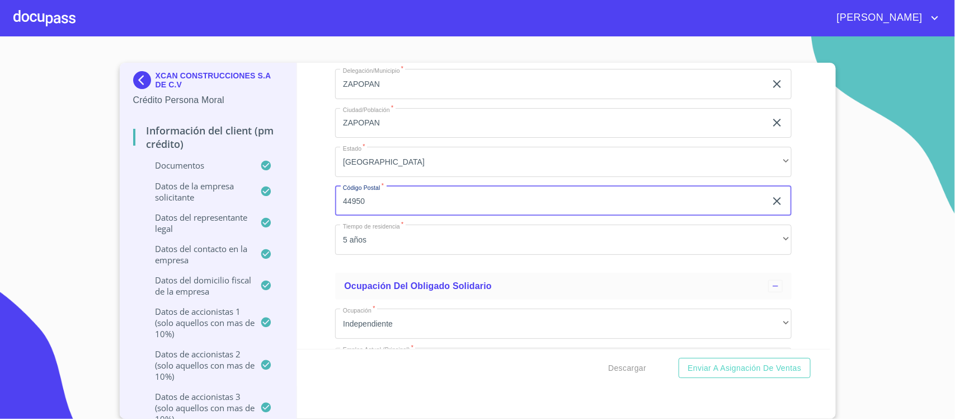
drag, startPoint x: 379, startPoint y: 207, endPoint x: 298, endPoint y: 207, distance: 80.6
click at [315, 208] on div "Información del Client (PM crédito) Documentos Documento de identificación repr…" at bounding box center [563, 206] width 533 height 286
paste input "5079"
type input "45079"
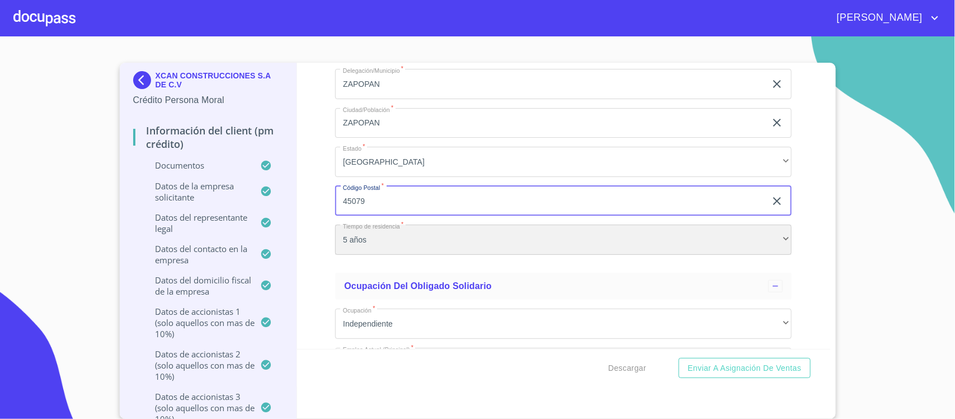
click at [387, 250] on div "5 años" at bounding box center [563, 239] width 457 height 30
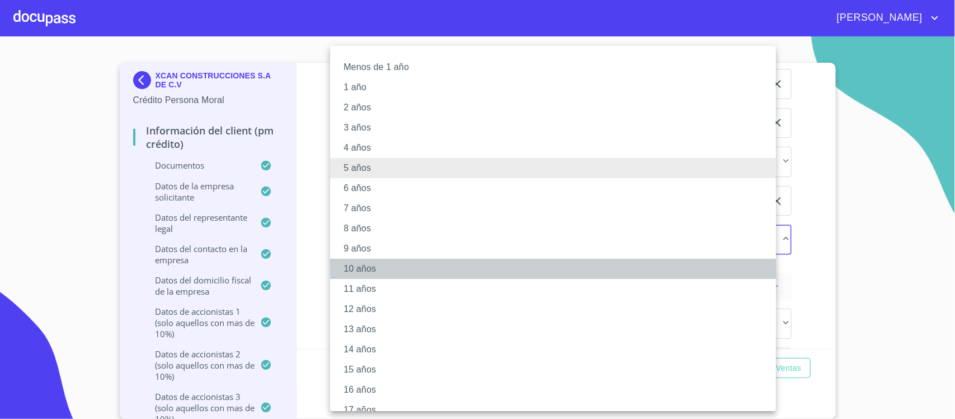
click at [357, 266] on li "10 años" at bounding box center [558, 269] width 457 height 20
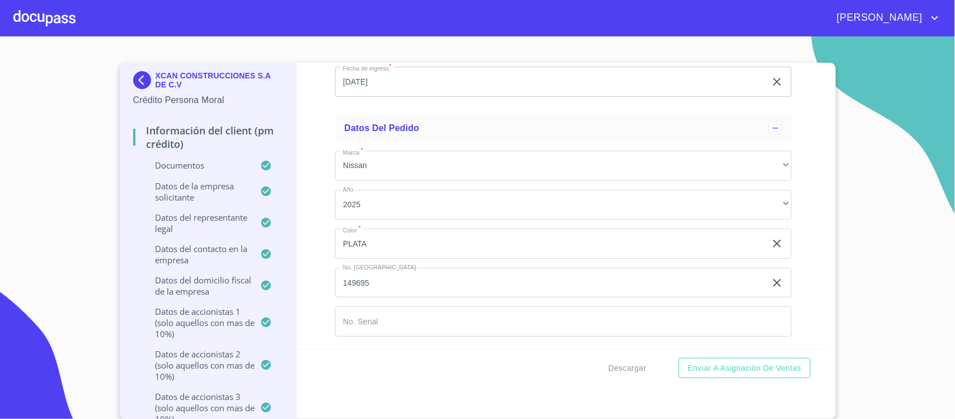
scroll to position [14040, 0]
click at [706, 364] on span "Enviar a Asignación de Ventas" at bounding box center [745, 368] width 114 height 14
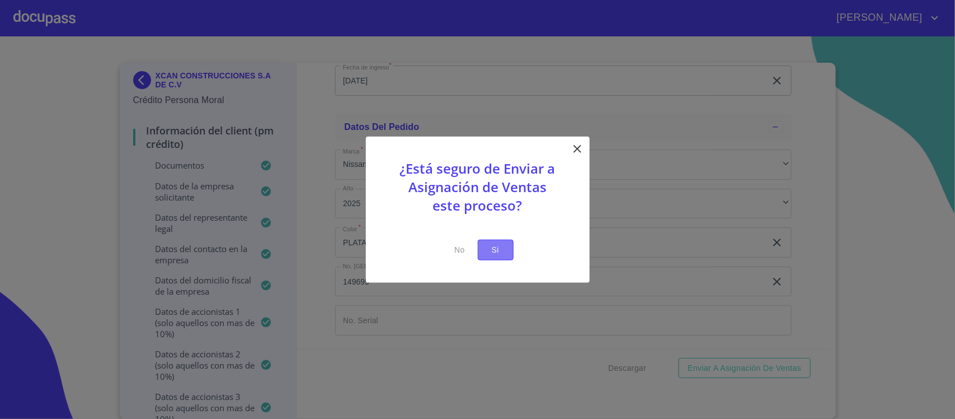
click at [491, 247] on span "Si" at bounding box center [496, 250] width 18 height 14
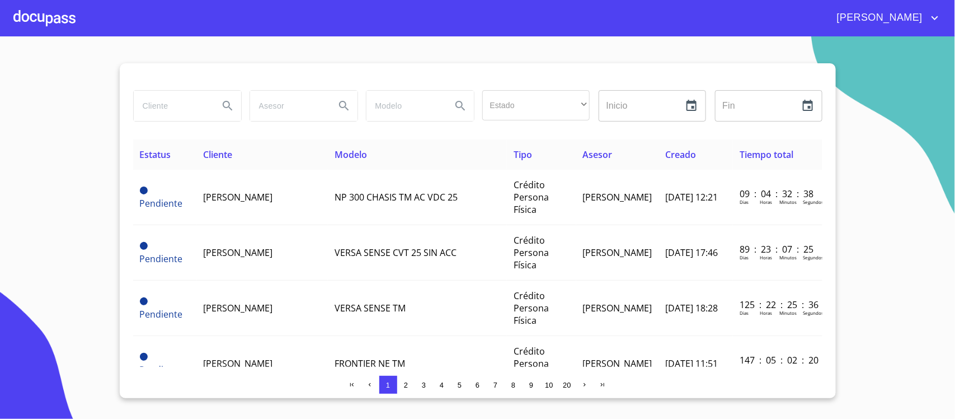
click at [36, 17] on div at bounding box center [44, 18] width 62 height 36
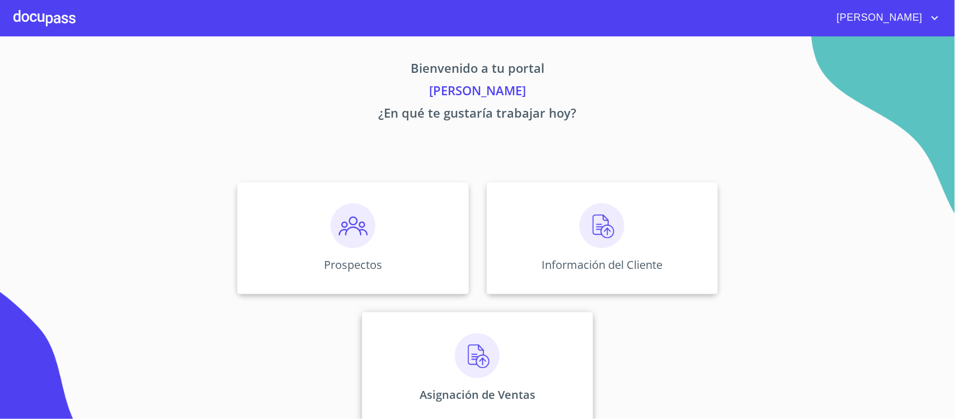
scroll to position [14, 0]
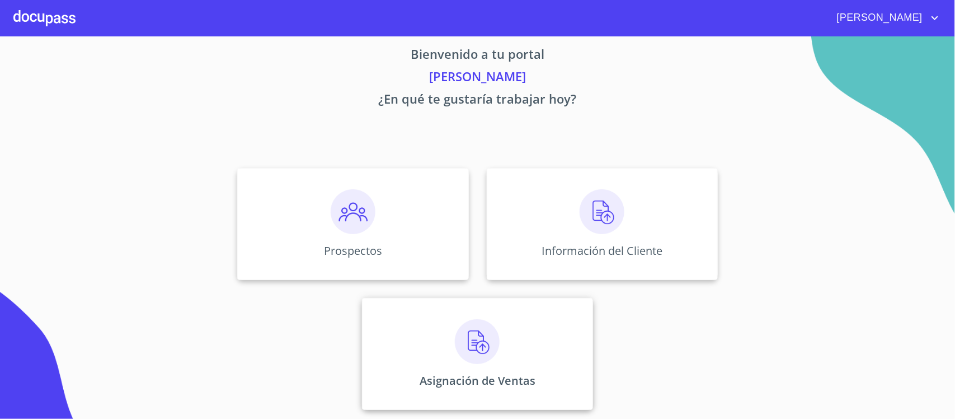
click at [474, 340] on img at bounding box center [477, 341] width 45 height 45
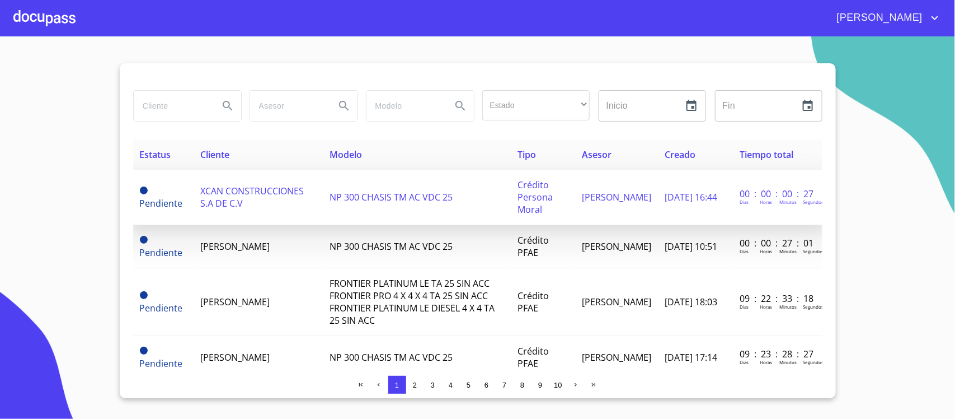
click at [229, 202] on span "XCAN CONSTRUCCIONES S.A DE C.V" at bounding box center [252, 197] width 104 height 25
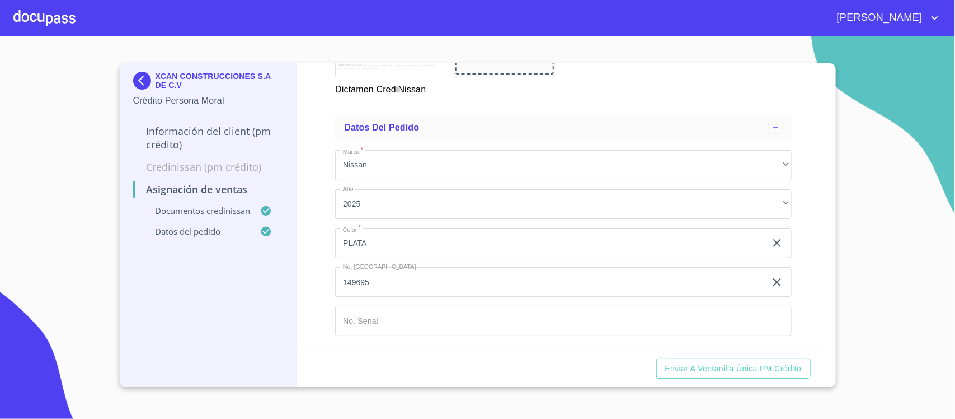
scroll to position [434, 0]
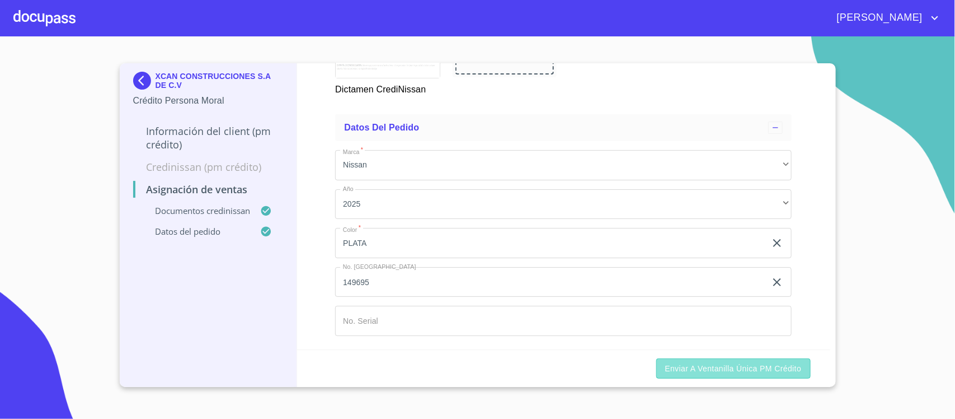
click at [742, 368] on span "Enviar a Ventanilla única PM crédito" at bounding box center [734, 369] width 137 height 14
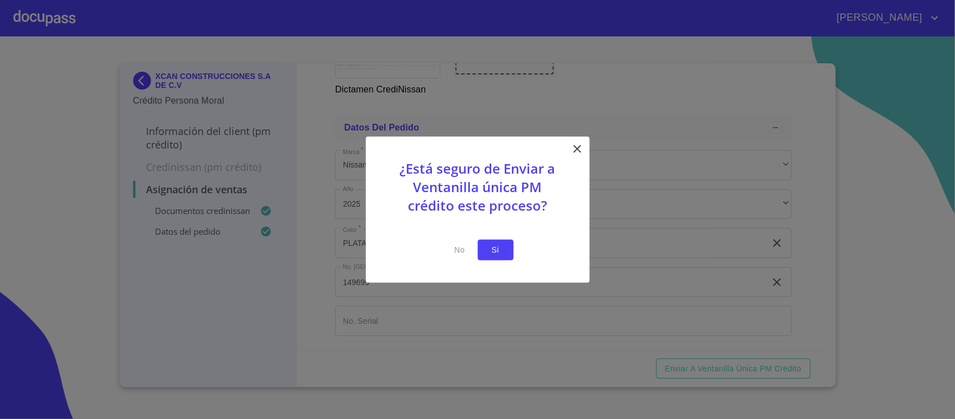
click at [495, 245] on span "Si" at bounding box center [496, 250] width 18 height 14
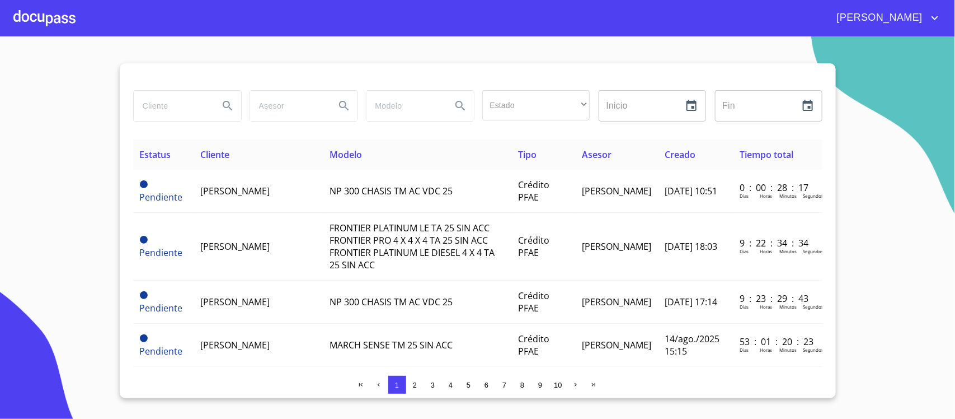
click at [906, 15] on span "[PERSON_NAME]" at bounding box center [879, 18] width 100 height 18
click at [926, 23] on li "Salir" at bounding box center [924, 23] width 36 height 20
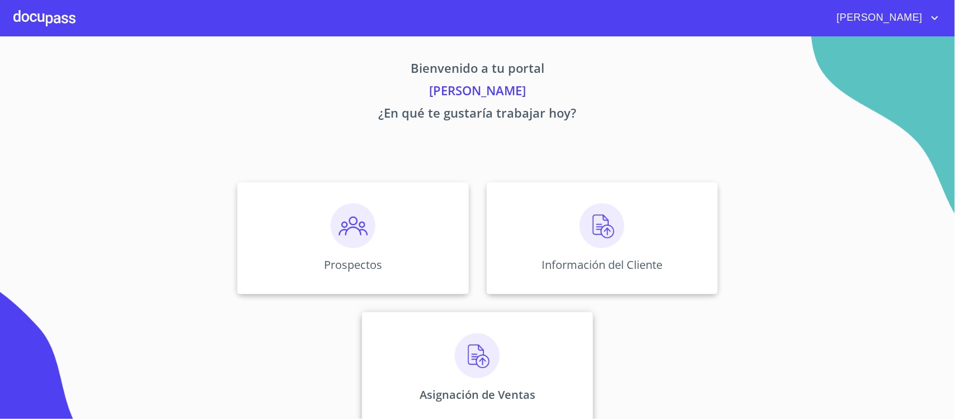
click at [477, 353] on img at bounding box center [477, 355] width 45 height 45
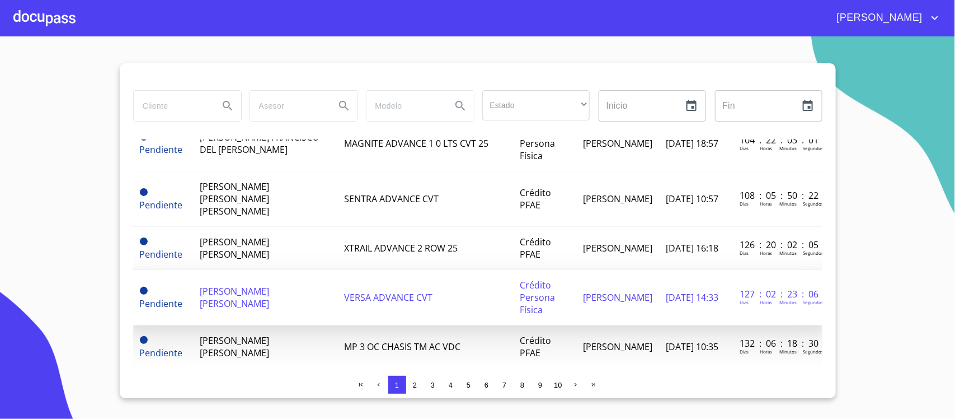
scroll to position [840, 0]
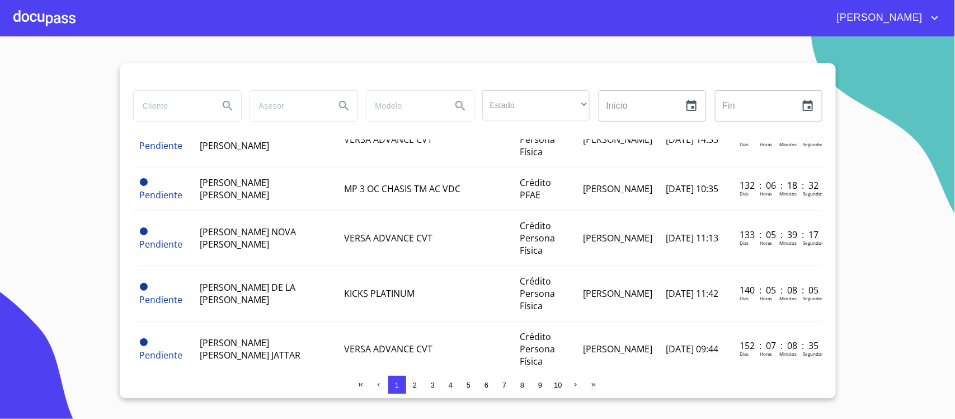
click at [454, 382] on span "4" at bounding box center [451, 384] width 9 height 9
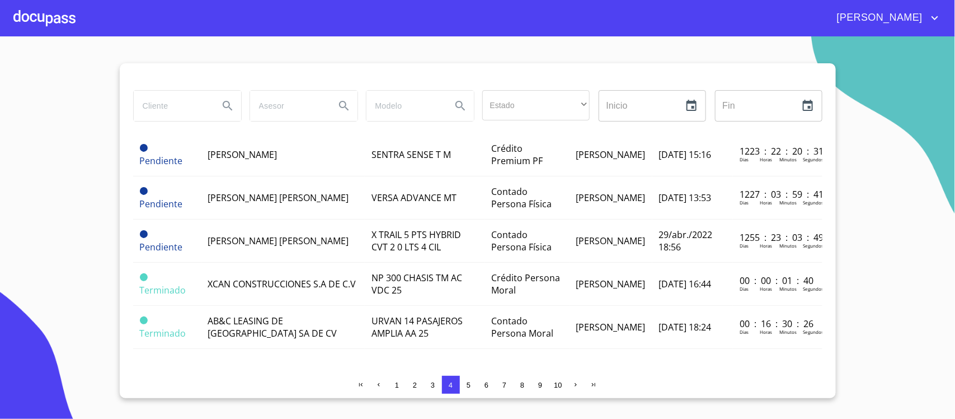
scroll to position [926, 0]
click at [902, 13] on span "[PERSON_NAME]" at bounding box center [879, 18] width 100 height 18
click at [933, 21] on li "Salir" at bounding box center [924, 23] width 36 height 20
